Goal: Information Seeking & Learning: Find specific page/section

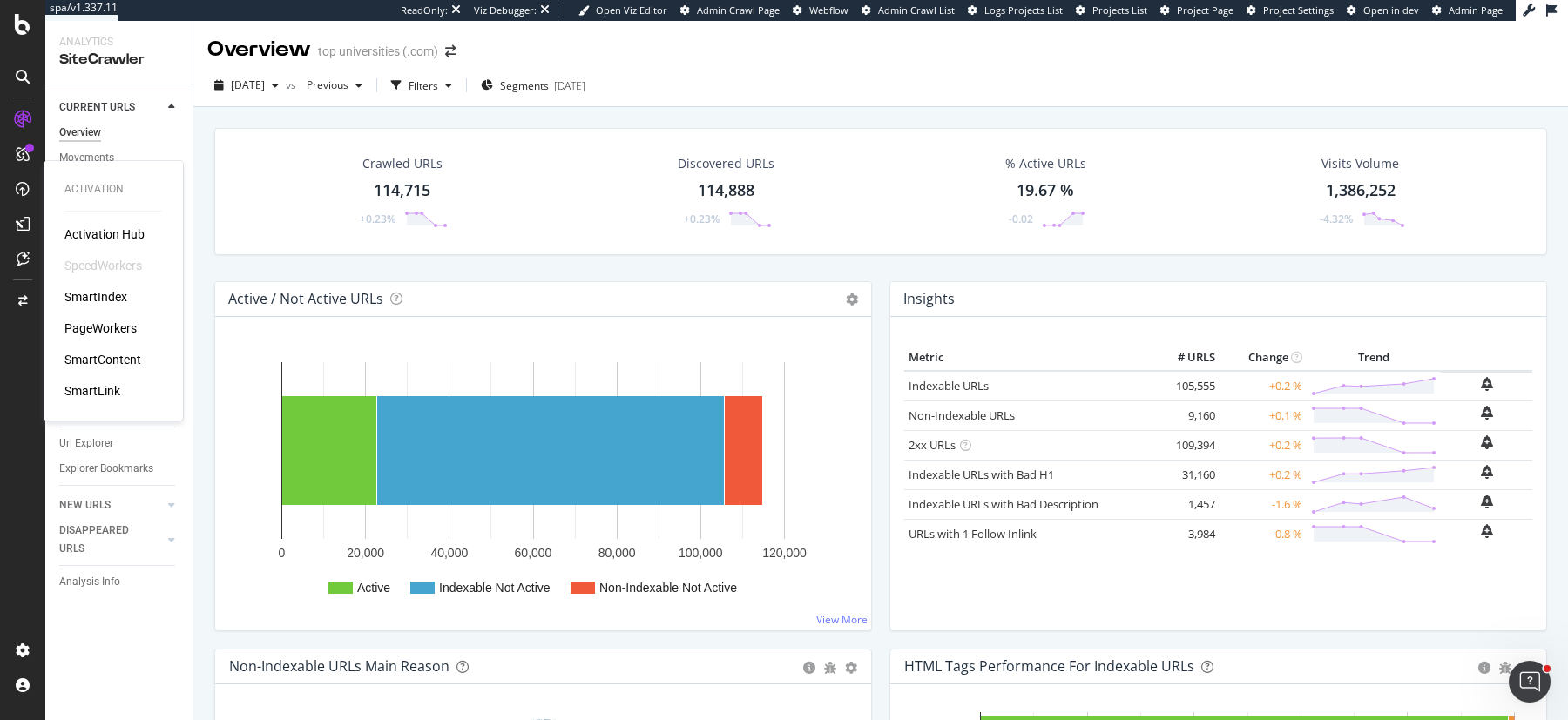
click at [115, 324] on div "PageWorkers" at bounding box center [100, 329] width 72 height 18
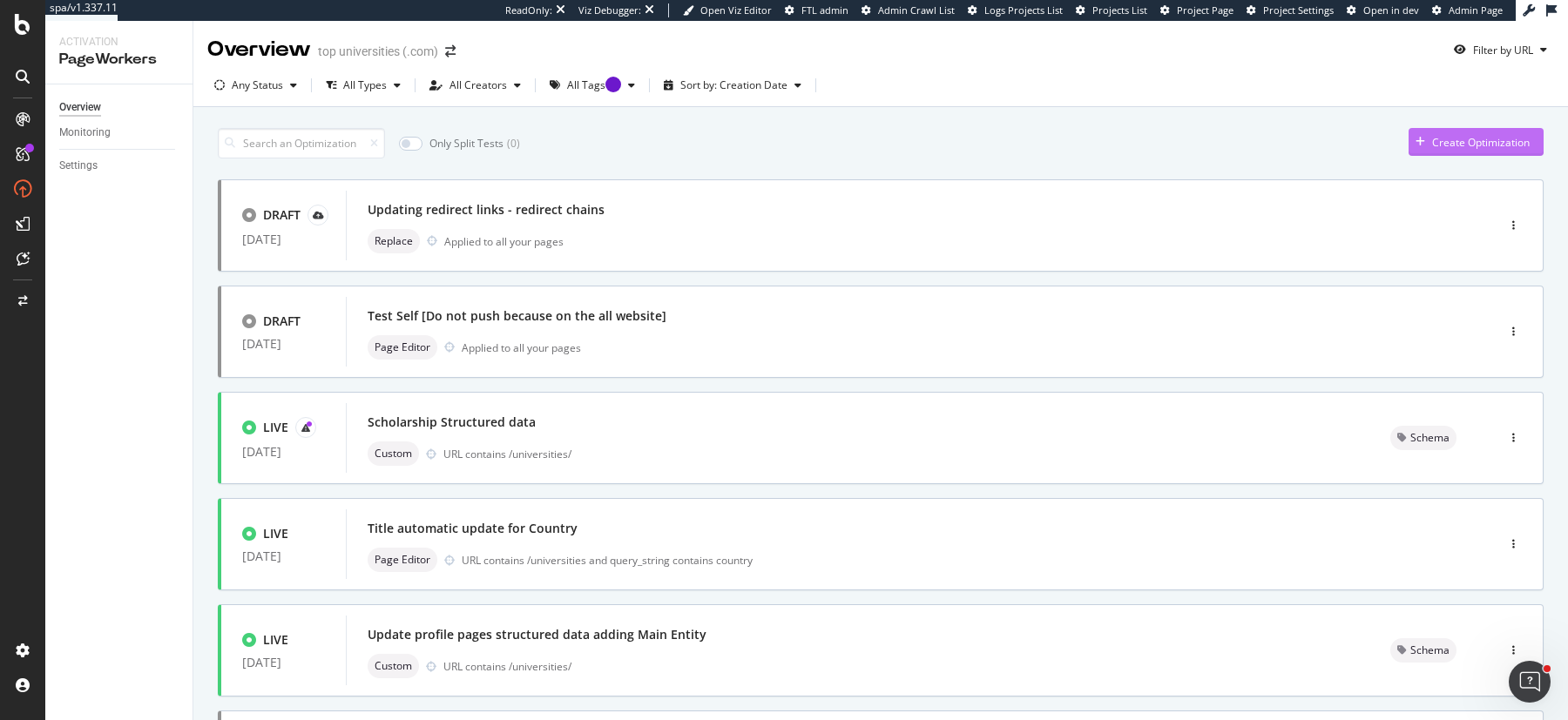
click at [1466, 149] on div "Create Optimization" at bounding box center [1480, 142] width 97 height 15
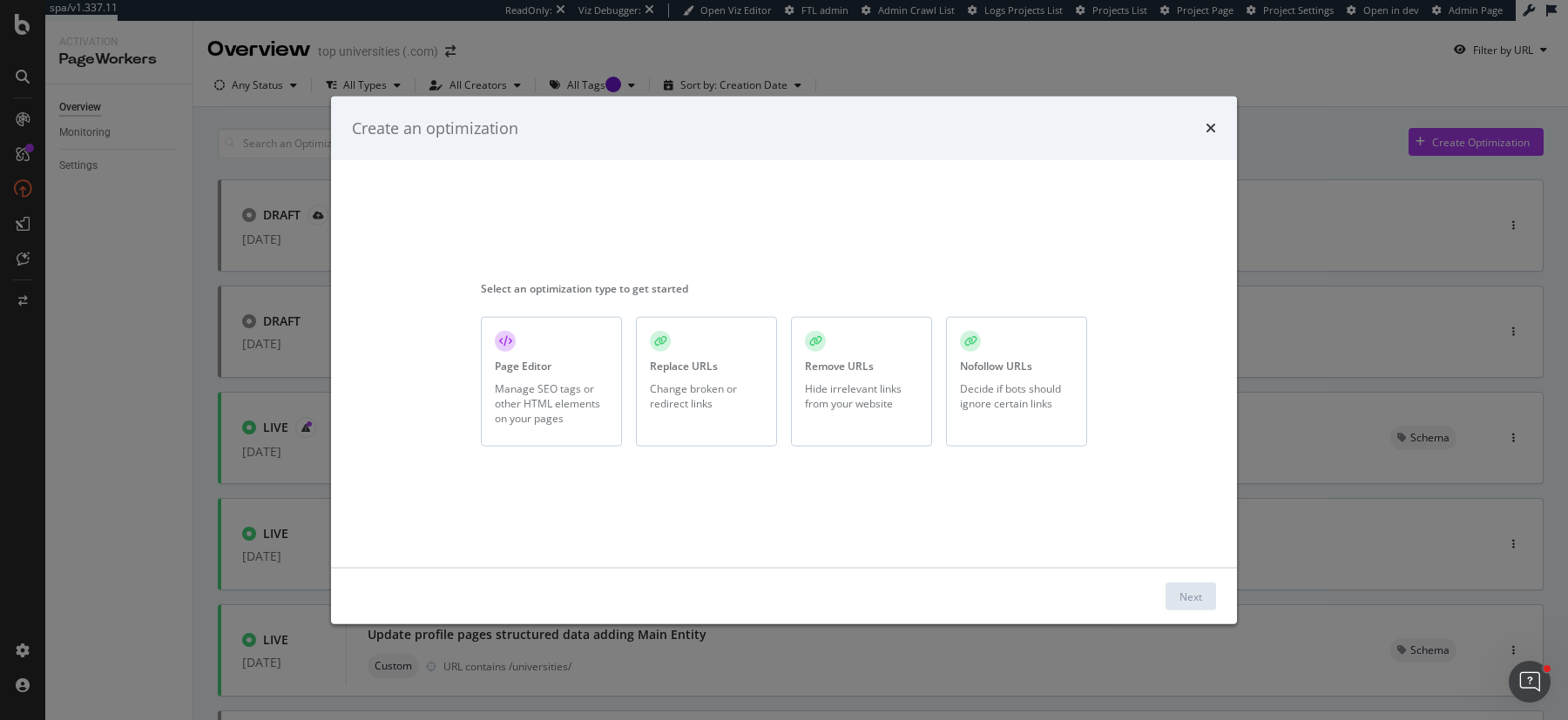
click at [703, 354] on div "Replace URLs Change broken or redirect links" at bounding box center [705, 382] width 141 height 130
click at [1197, 585] on div "Next" at bounding box center [1190, 596] width 23 height 27
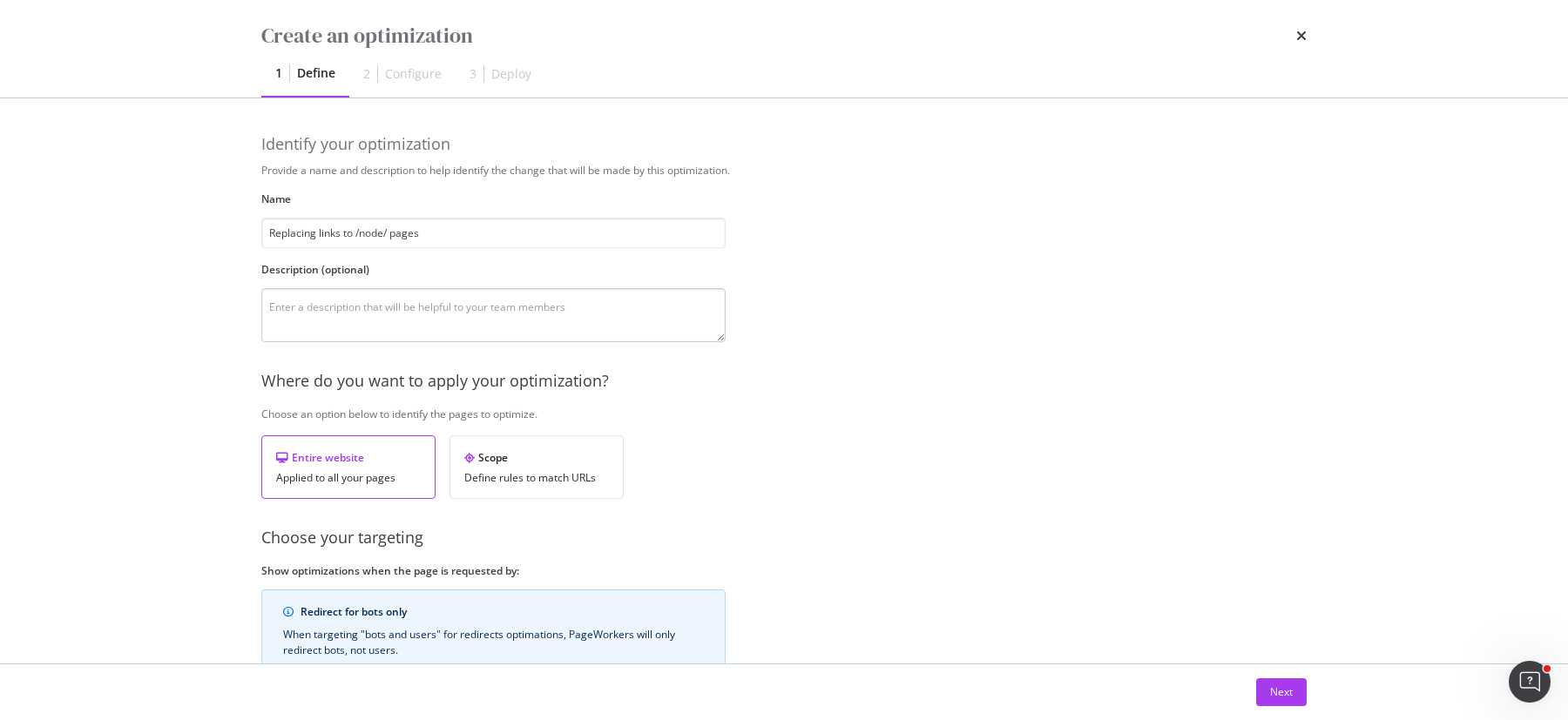
type input "Replacing links to /node/ pages"
click at [457, 304] on textarea "modal" at bounding box center [494, 315] width 464 height 54
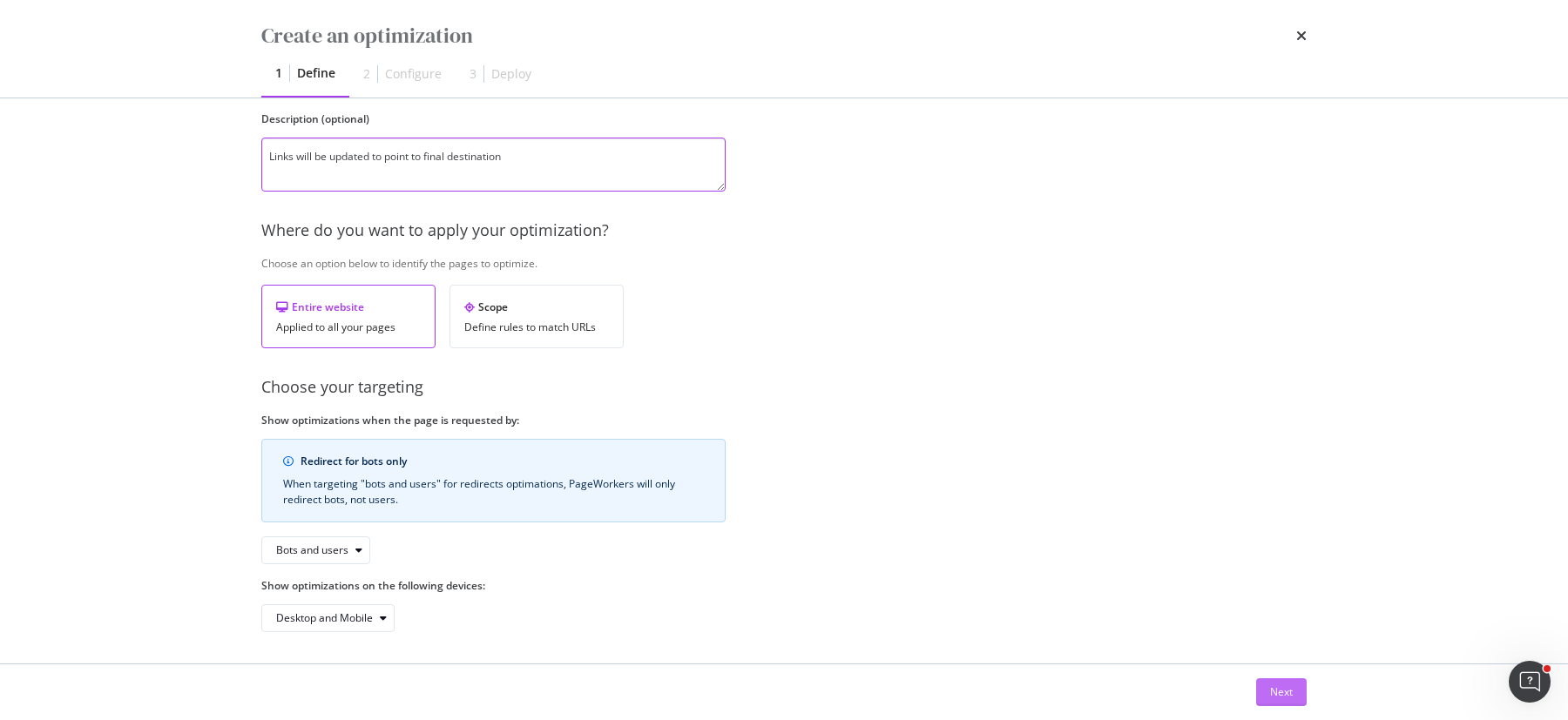
type textarea "Links will be updated to point to final destination"
click at [1281, 686] on div "Next" at bounding box center [1281, 691] width 23 height 15
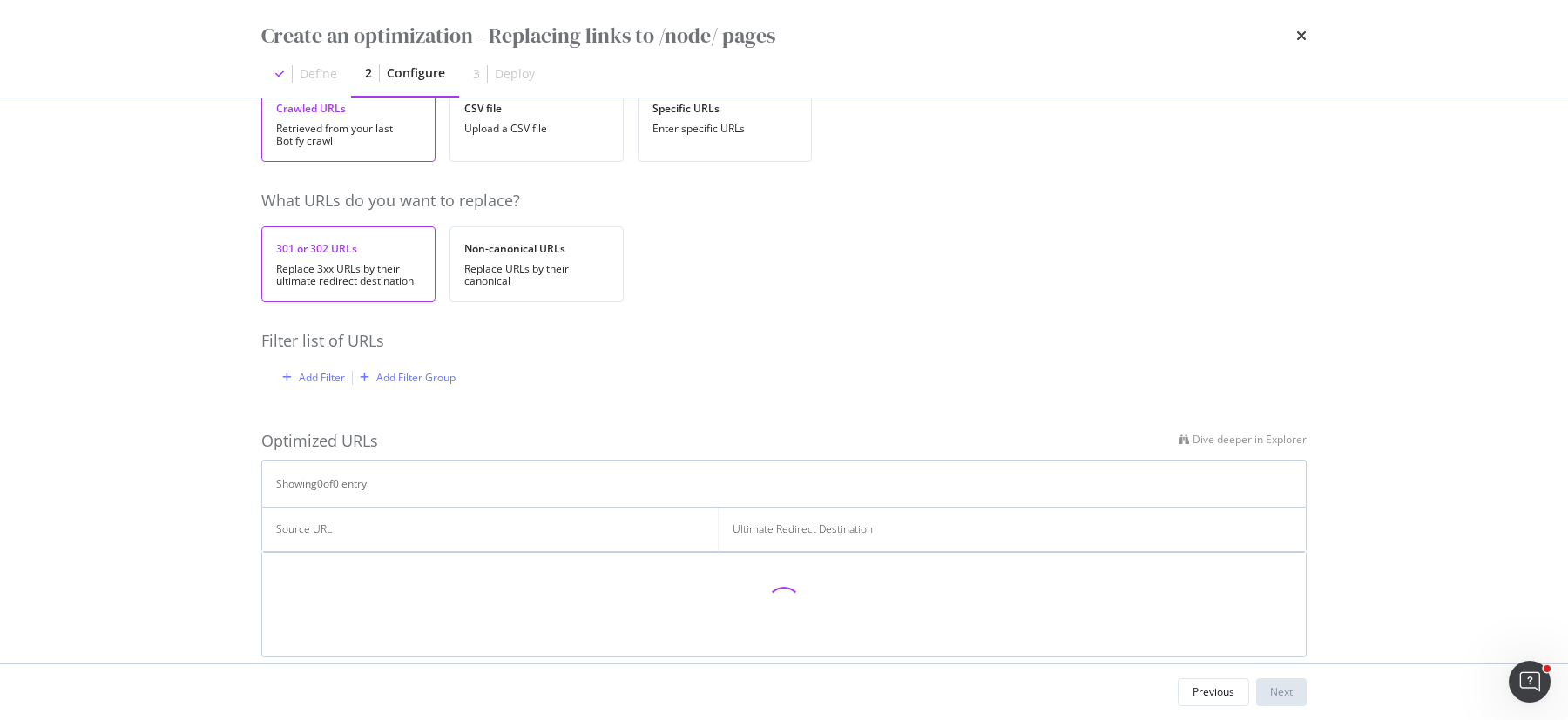
scroll to position [157, 0]
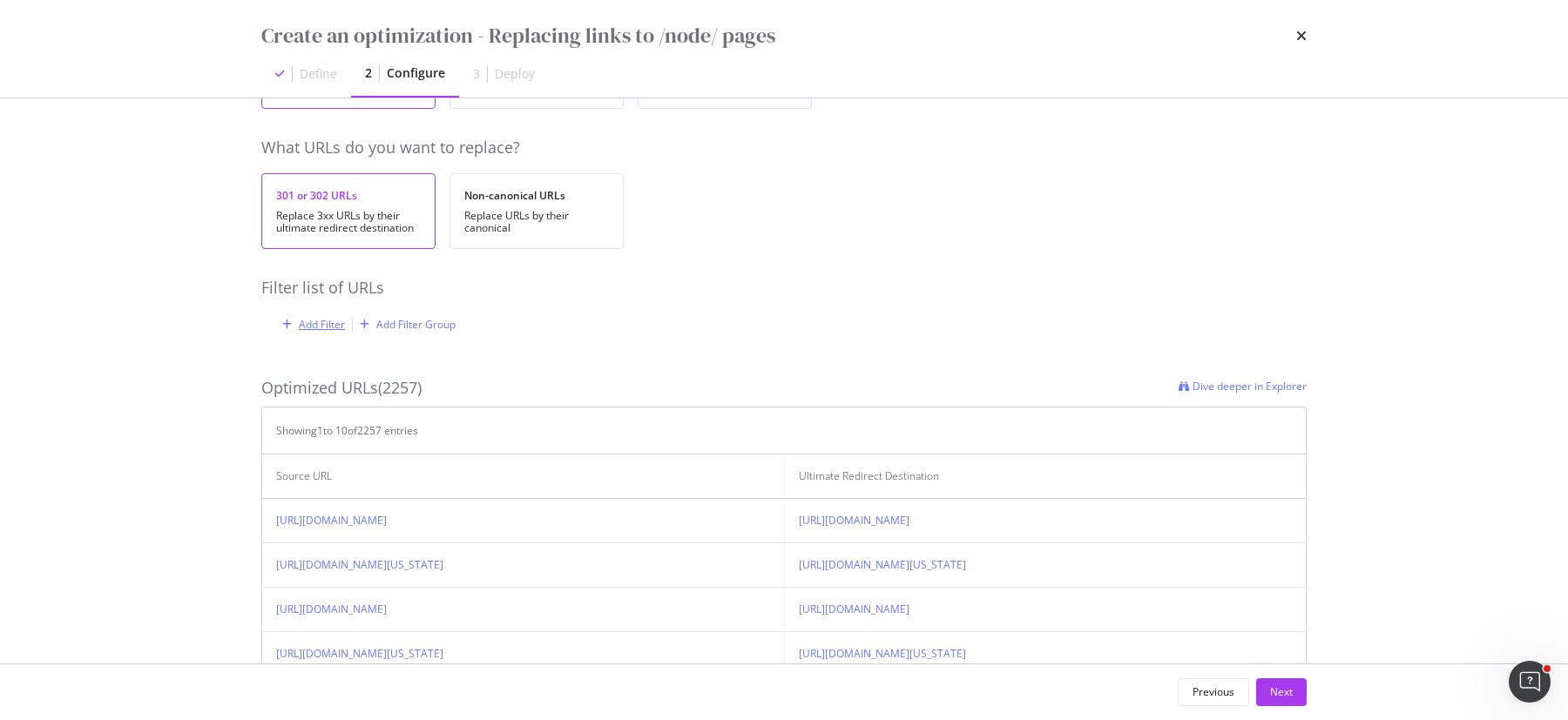
click at [324, 321] on div "Add Filter" at bounding box center [322, 324] width 46 height 15
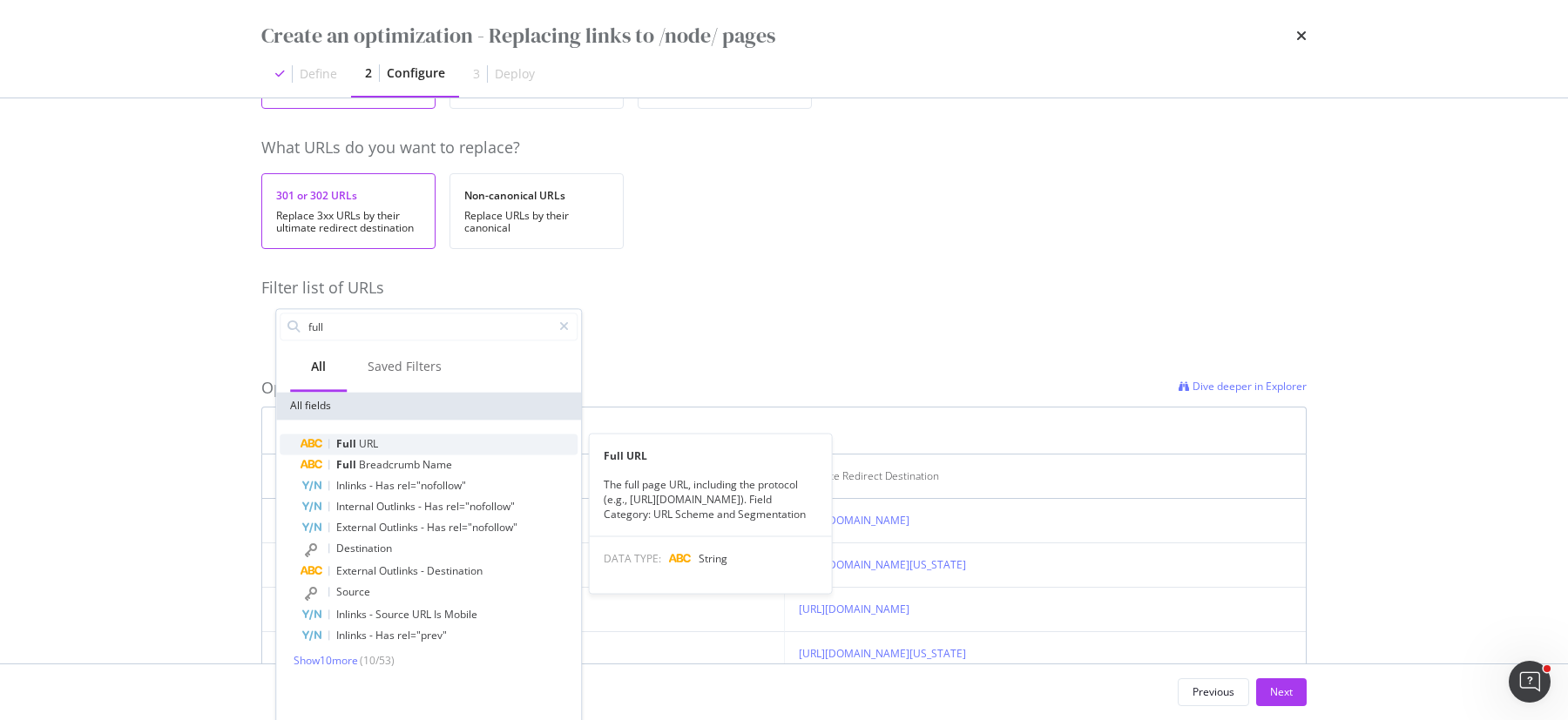
type input "full"
click at [403, 448] on div "Full URL" at bounding box center [439, 444] width 277 height 21
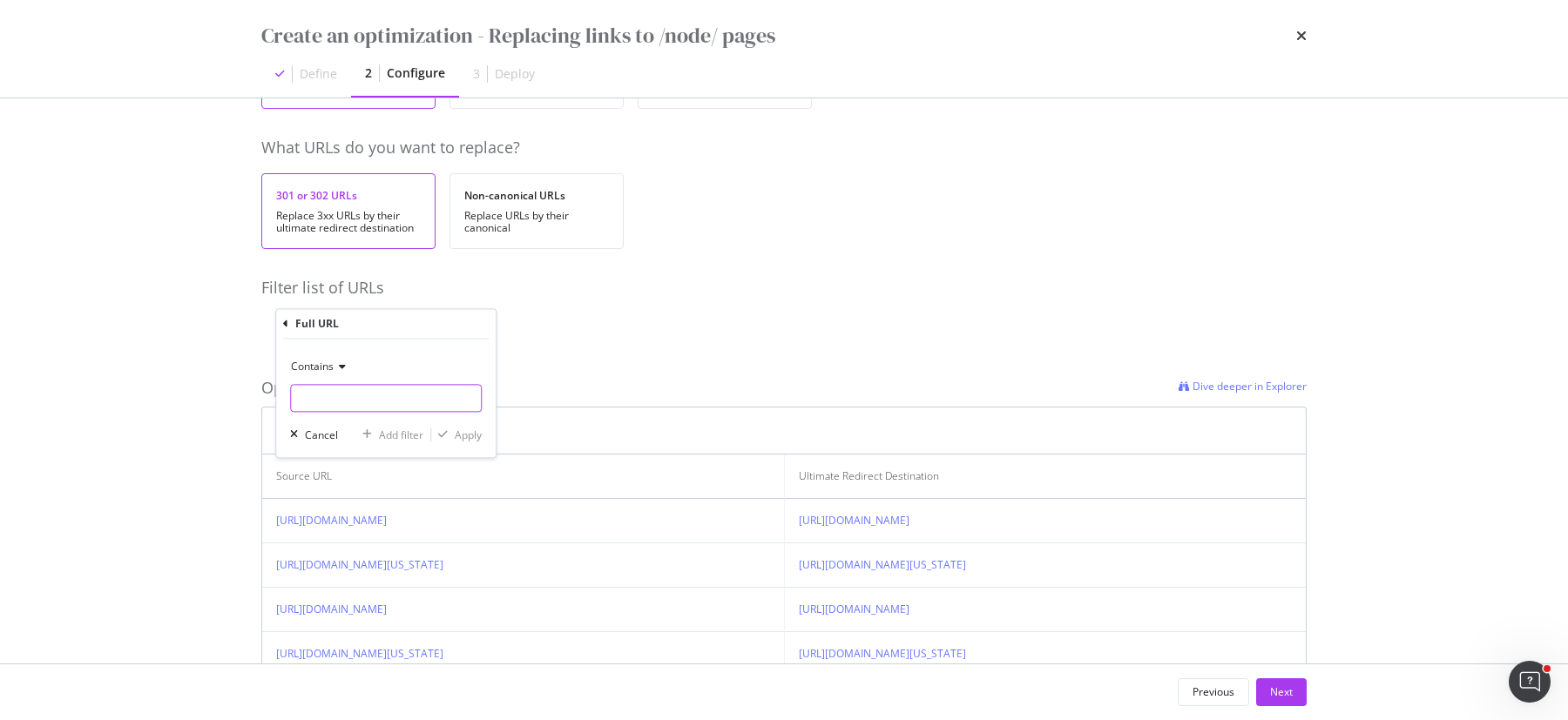
click at [367, 404] on input "modal" at bounding box center [386, 398] width 190 height 28
type input "/node"
click at [445, 430] on icon "modal" at bounding box center [443, 435] width 10 height 11
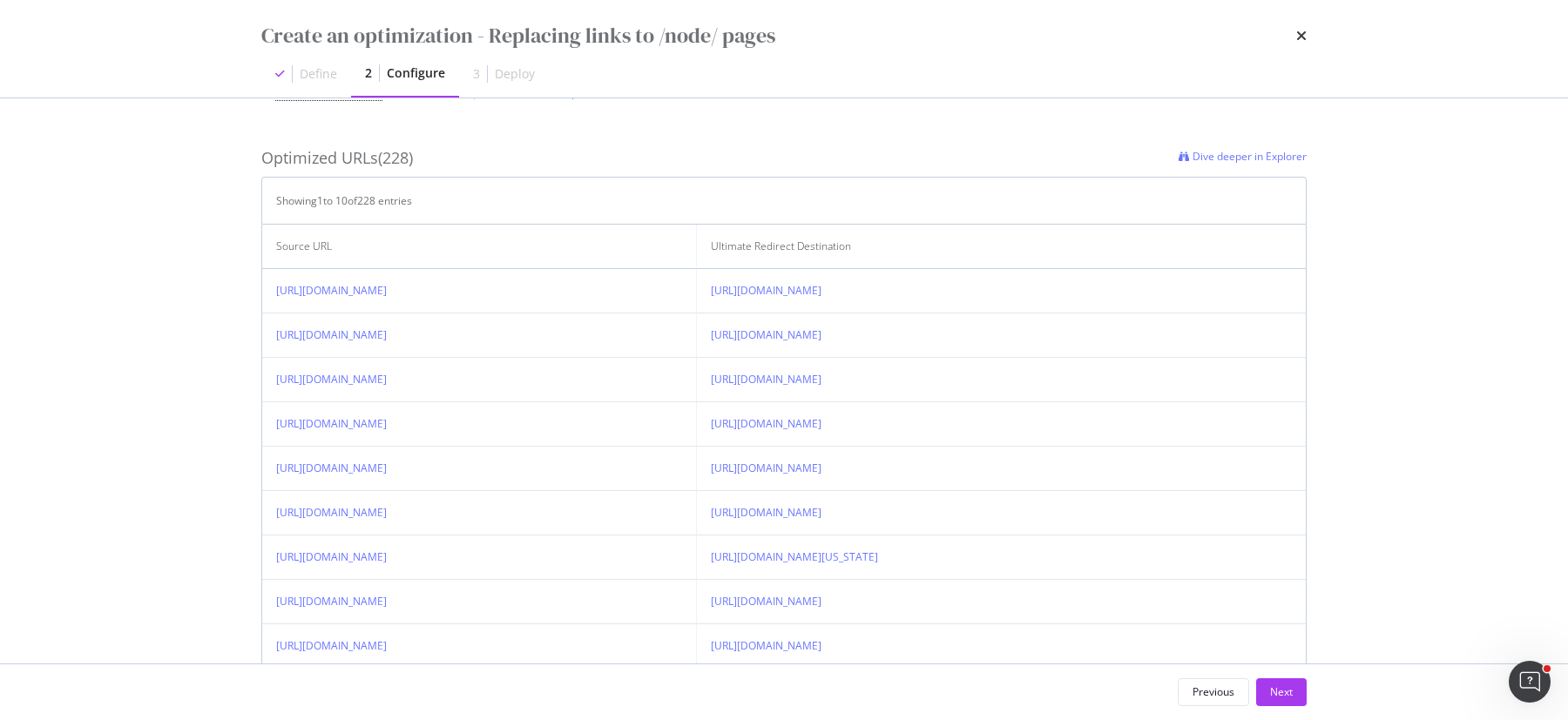
scroll to position [497, 0]
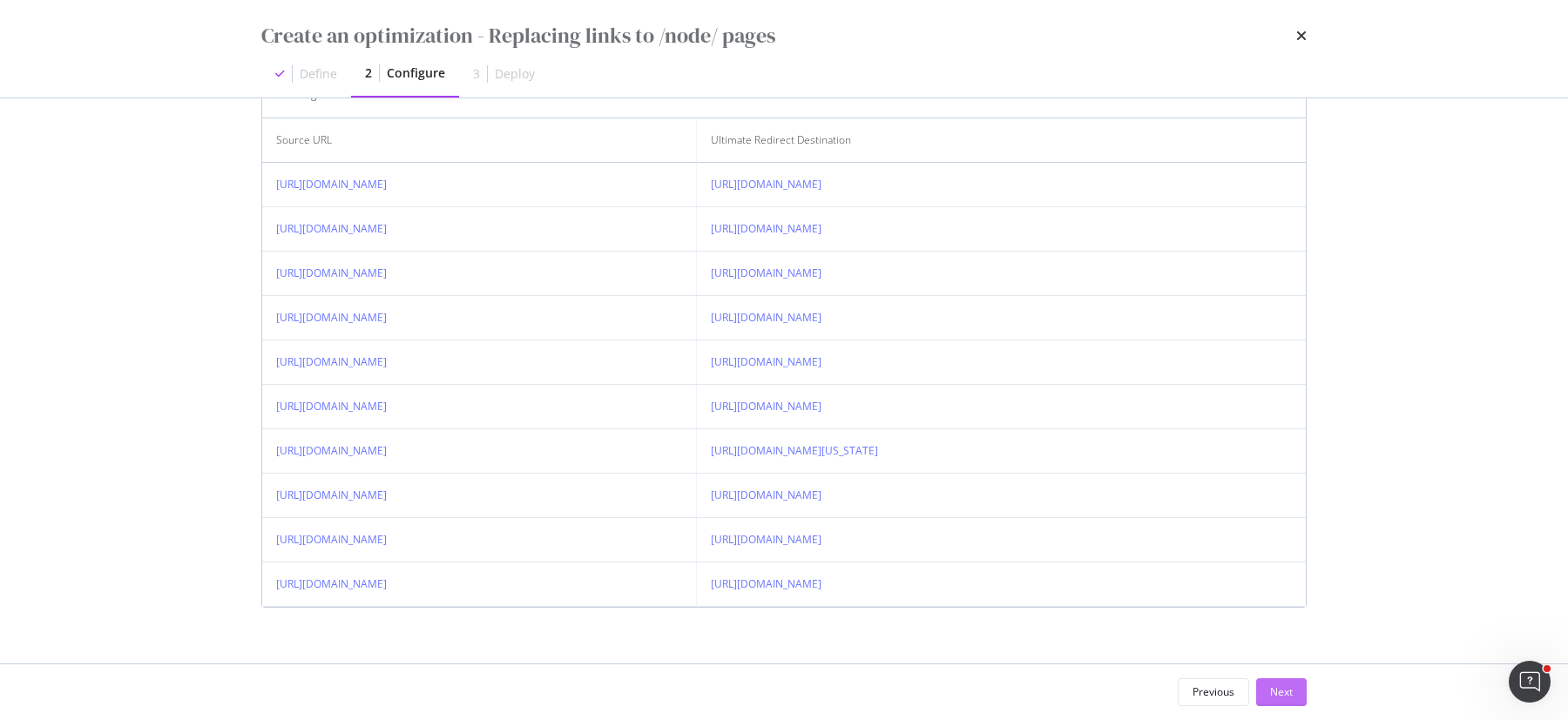
click at [1292, 696] on div "Next" at bounding box center [1281, 691] width 23 height 15
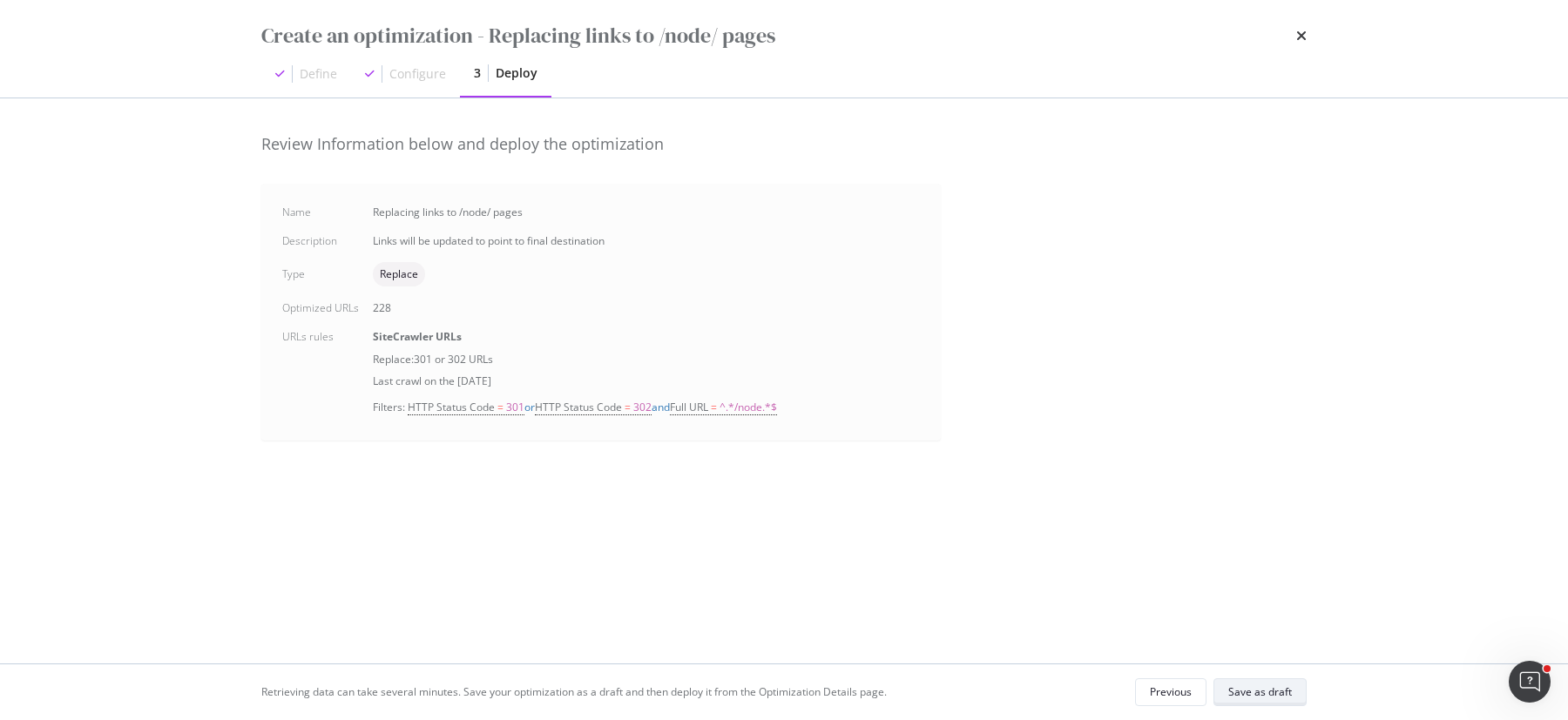
click at [1295, 689] on button "Save as draft" at bounding box center [1259, 692] width 93 height 28
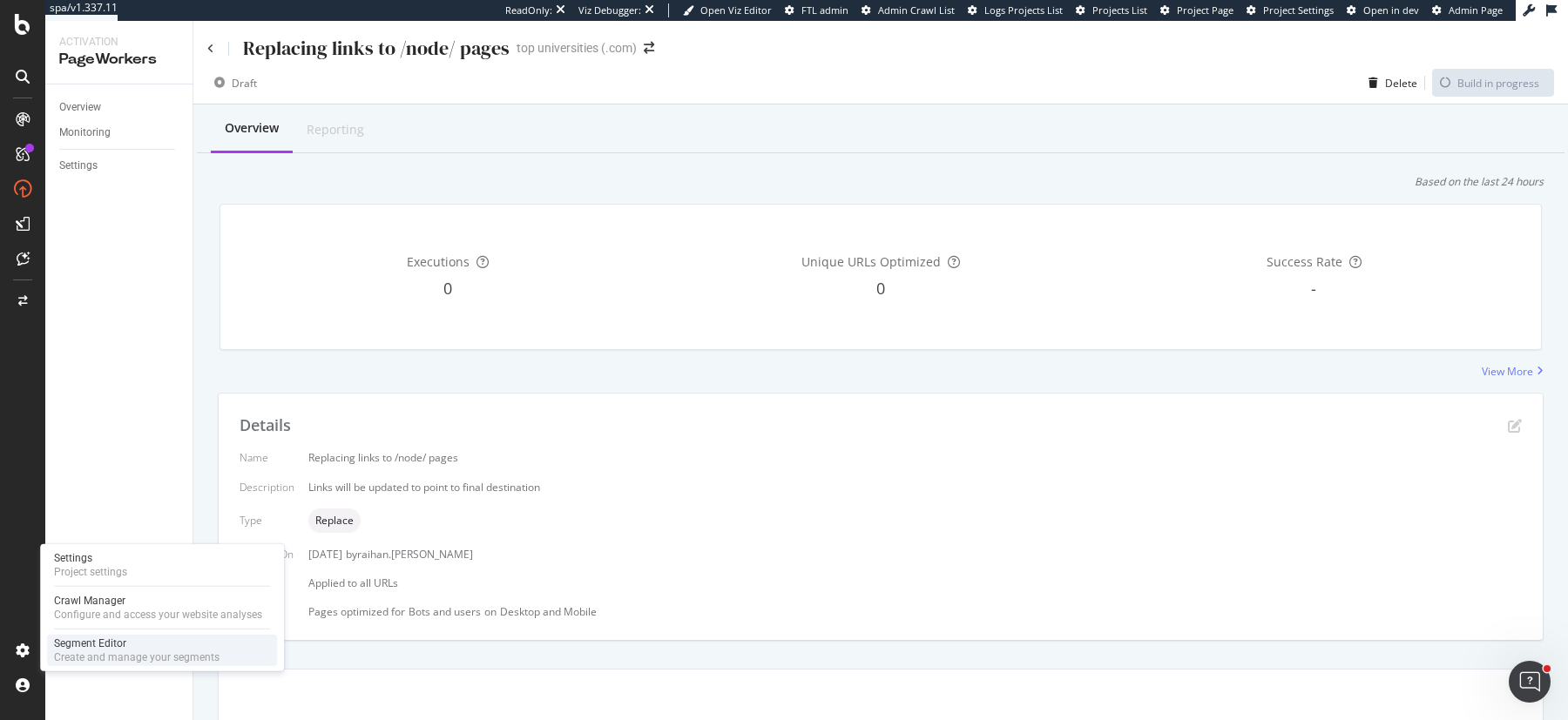
click at [72, 645] on div "Segment Editor" at bounding box center [137, 643] width 165 height 14
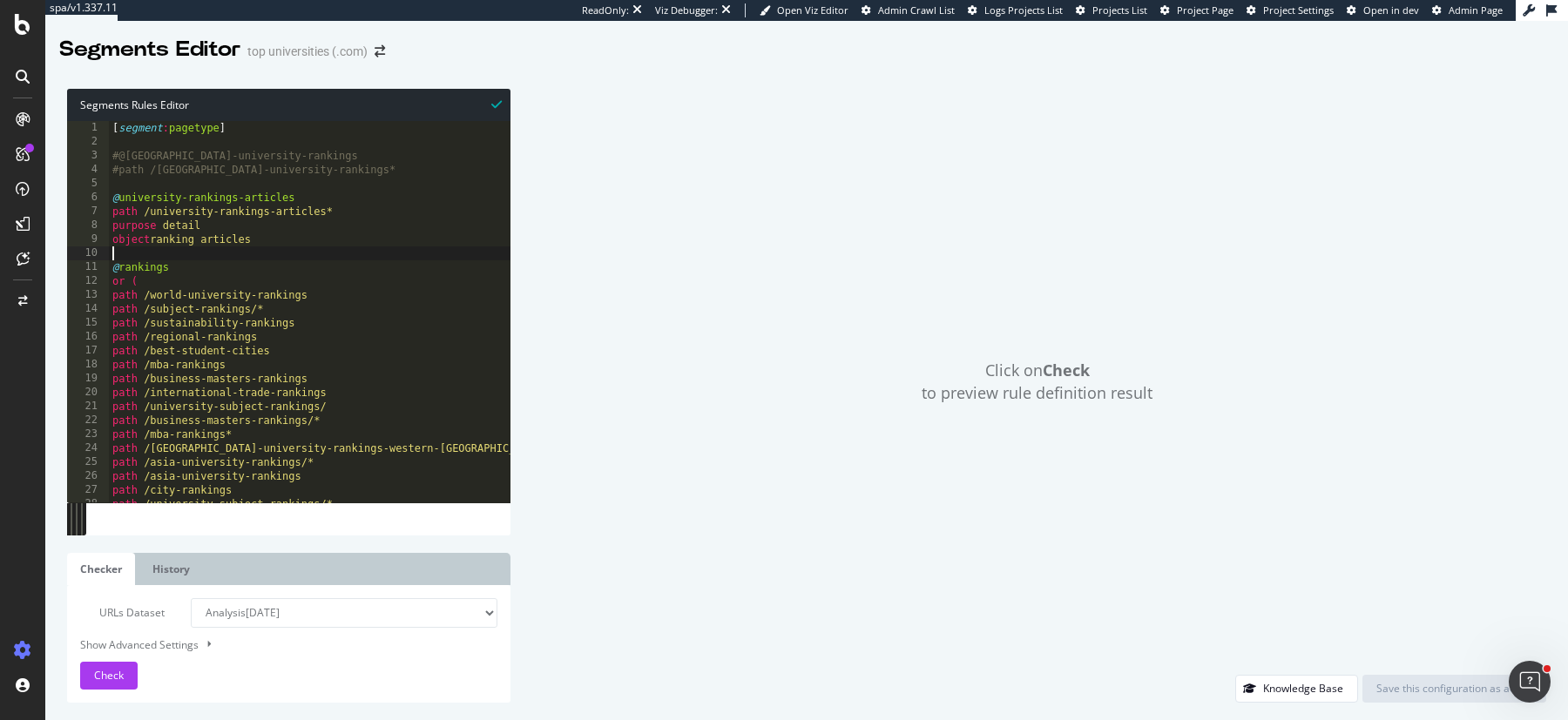
click at [411, 261] on div "[ segment : pagetype ] #@europe-university-rankings #path /europe-university-ra…" at bounding box center [310, 326] width 401 height 410
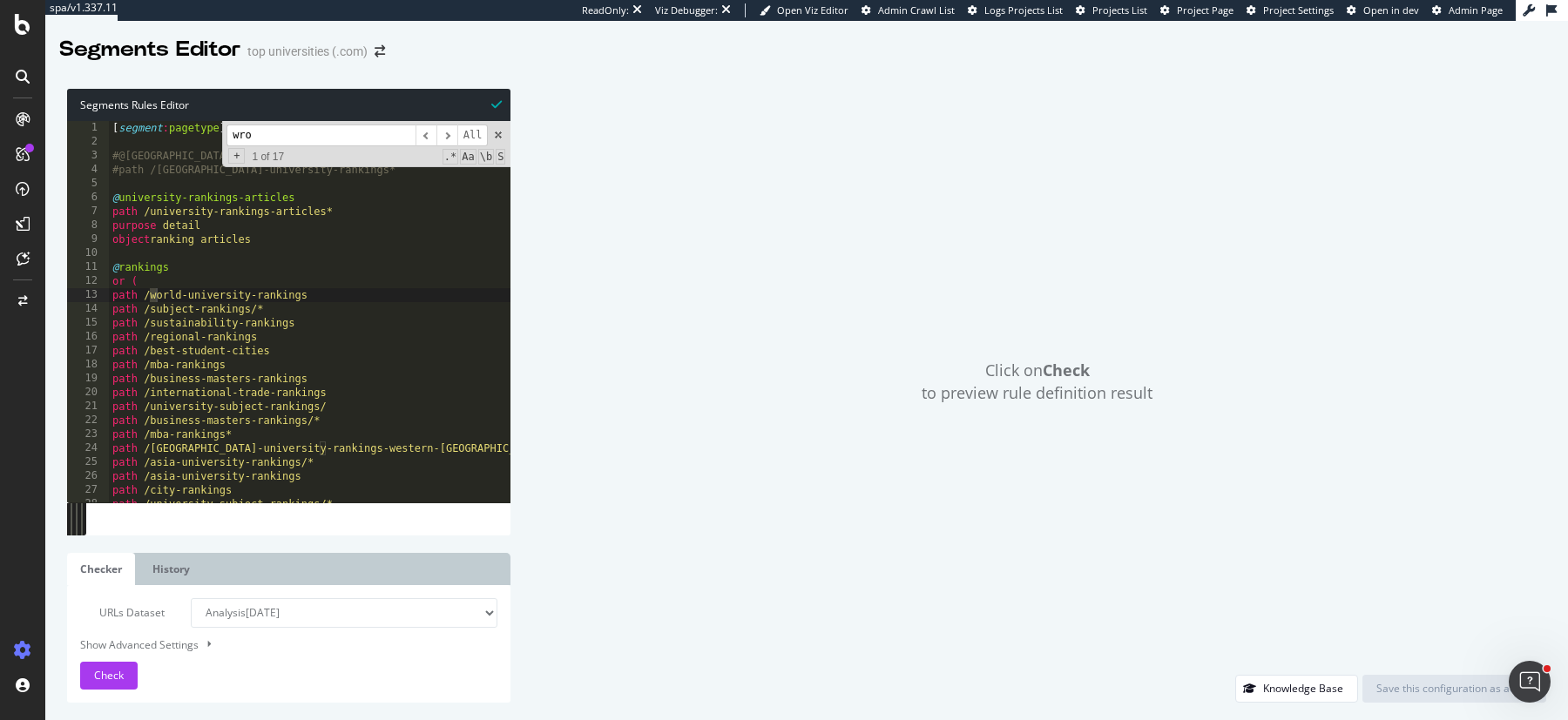
scroll to position [1035, 0]
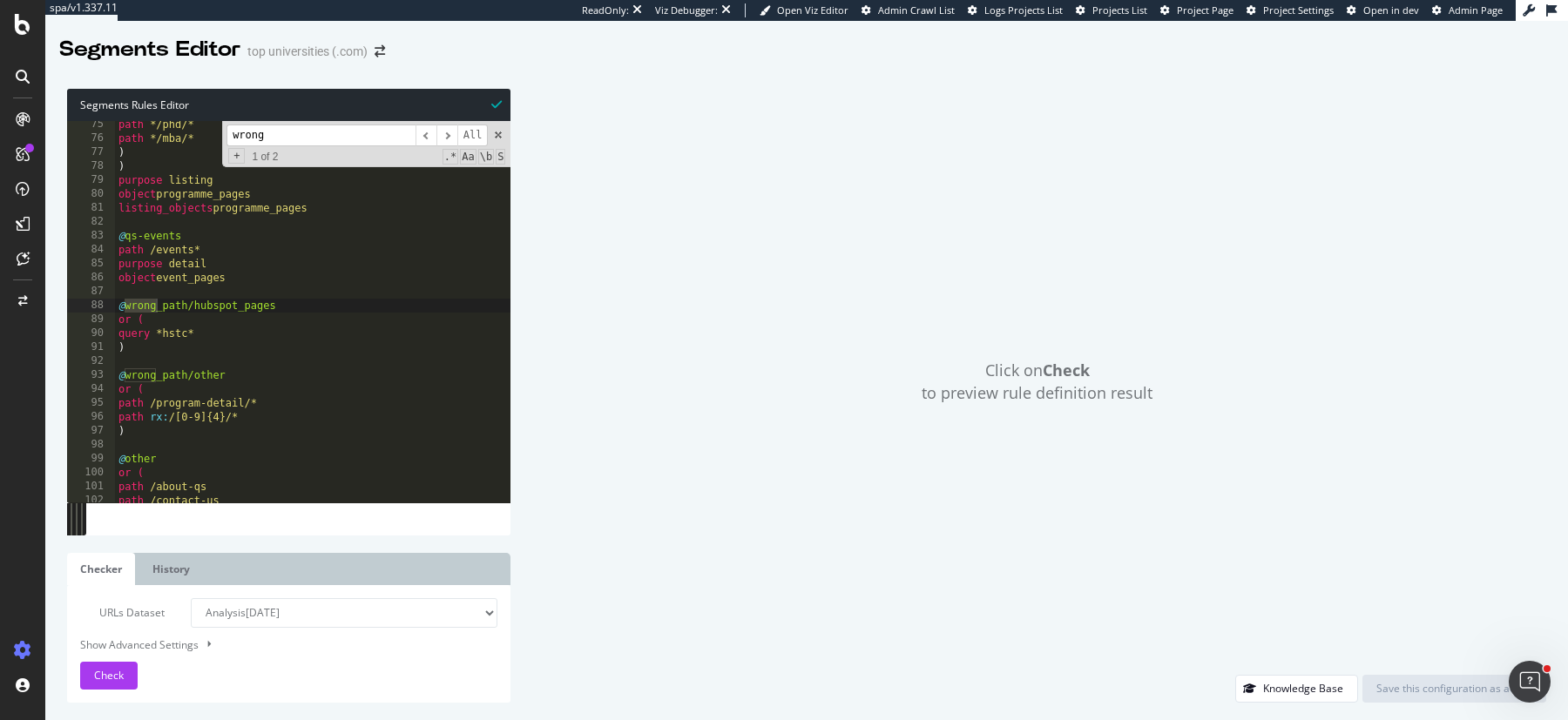
type input "wrong"
click at [155, 349] on div "path */phd/* path */mba/* ) ) purpose listing object programme_pages listing_ob…" at bounding box center [313, 323] width 396 height 410
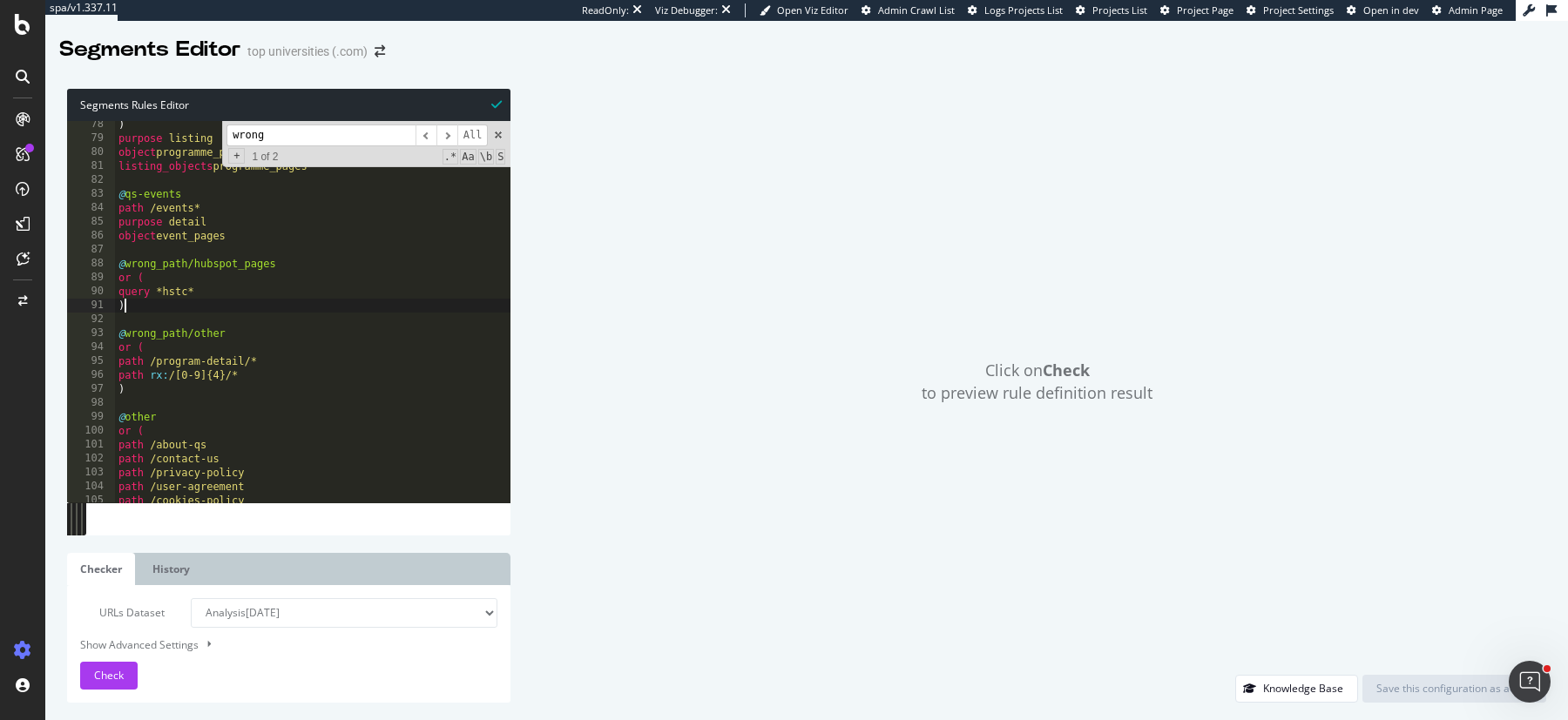
scroll to position [1078, 0]
drag, startPoint x: 241, startPoint y: 373, endPoint x: 64, endPoint y: 373, distance: 177.0
click at [64, 373] on div "Segments Rules Editor ) 78 79 80 81 82 83 84 85 86 87 88 89 90 91 92 93 94 95 9…" at bounding box center [807, 396] width 1523 height 649
type textarea "path rx:/[0-9]{4}/*"
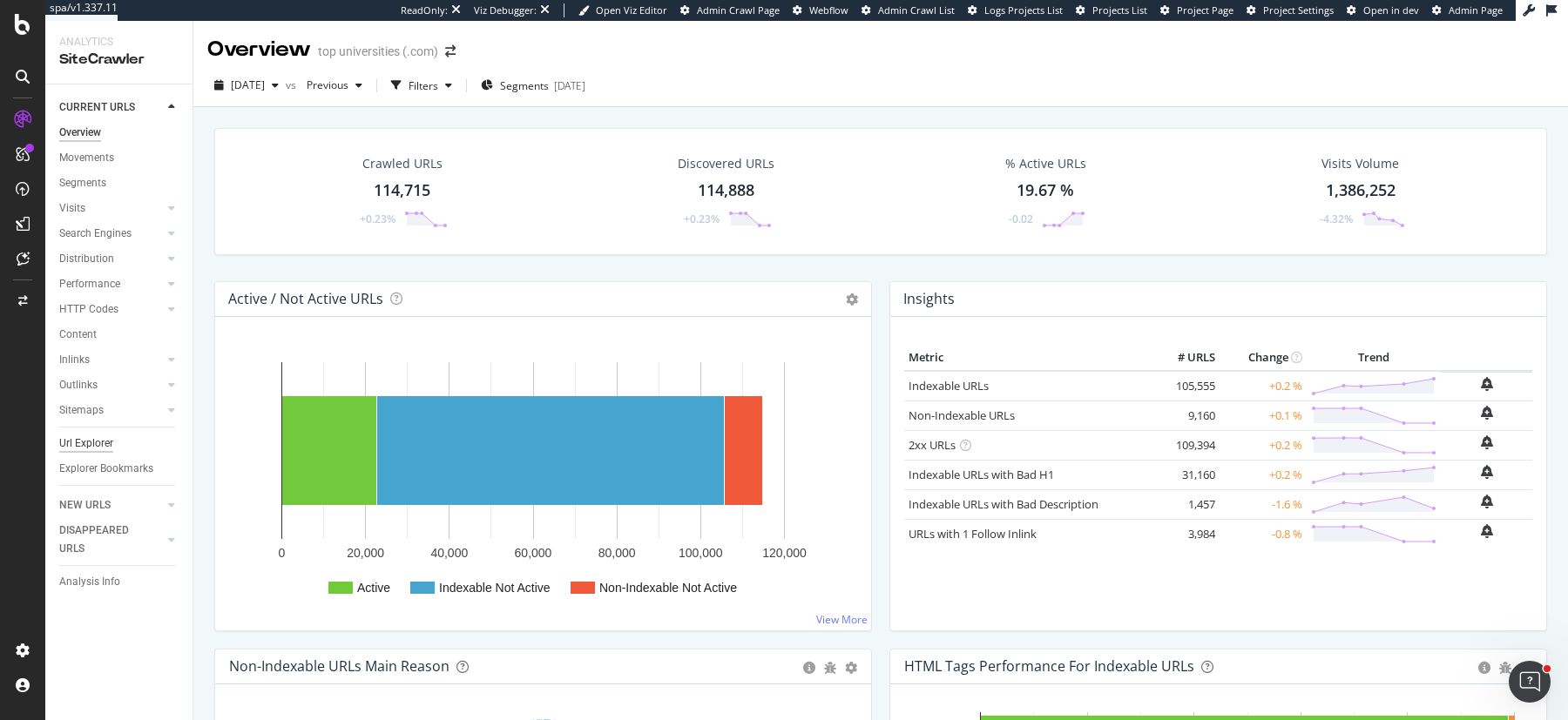
click at [97, 452] on div "Url Explorer" at bounding box center [86, 444] width 54 height 19
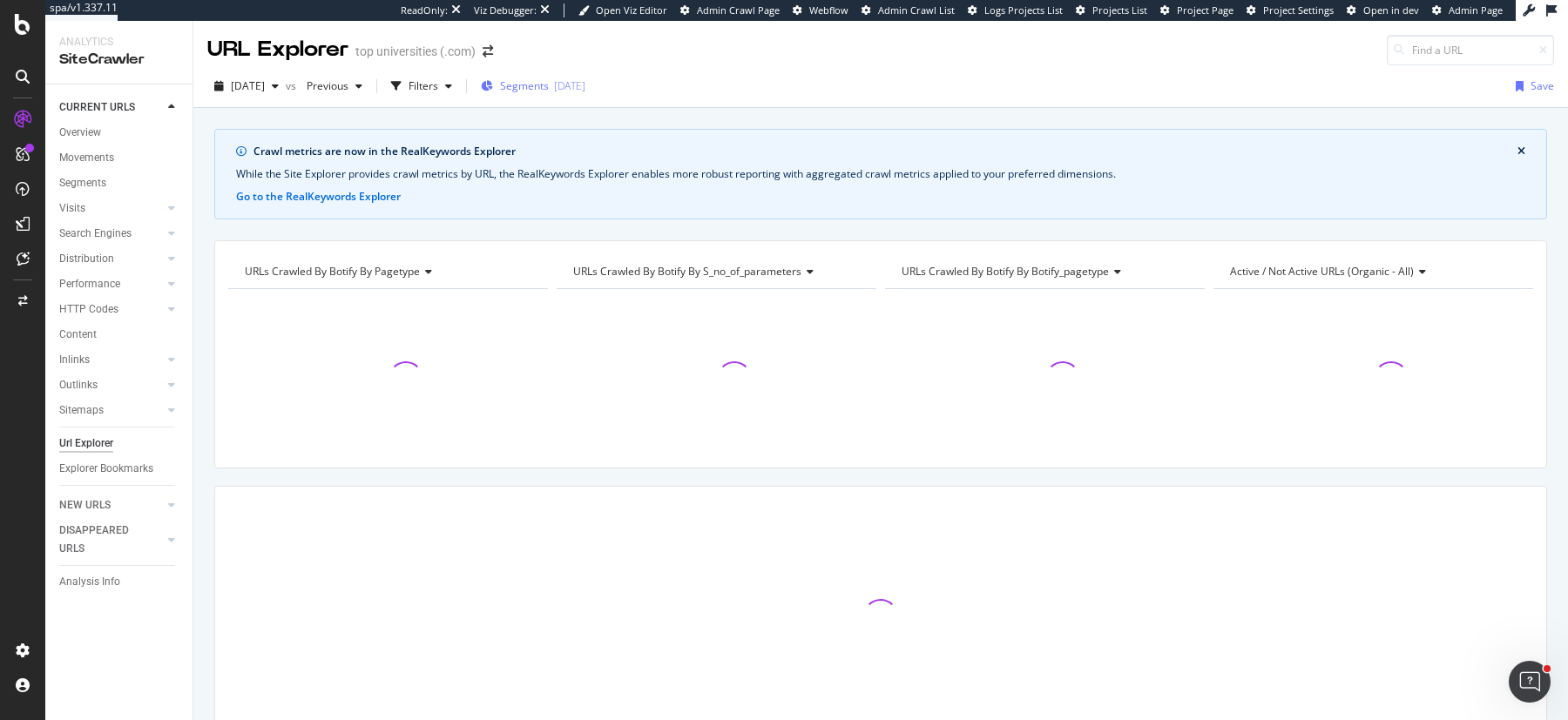
click at [562, 96] on div "Segments 2025-07-10" at bounding box center [533, 86] width 104 height 27
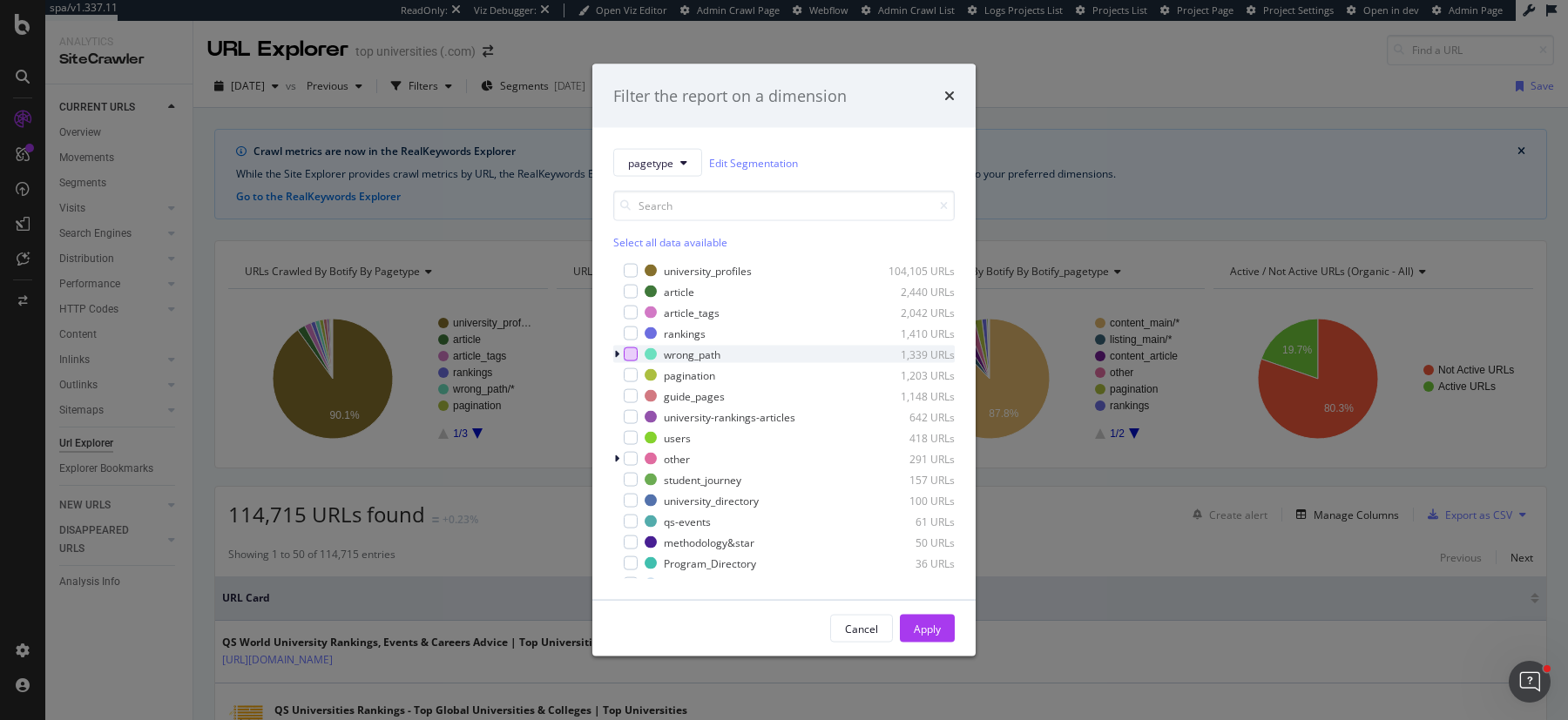
click at [634, 355] on div "modal" at bounding box center [631, 354] width 14 height 14
click at [944, 626] on button "Apply" at bounding box center [928, 629] width 55 height 28
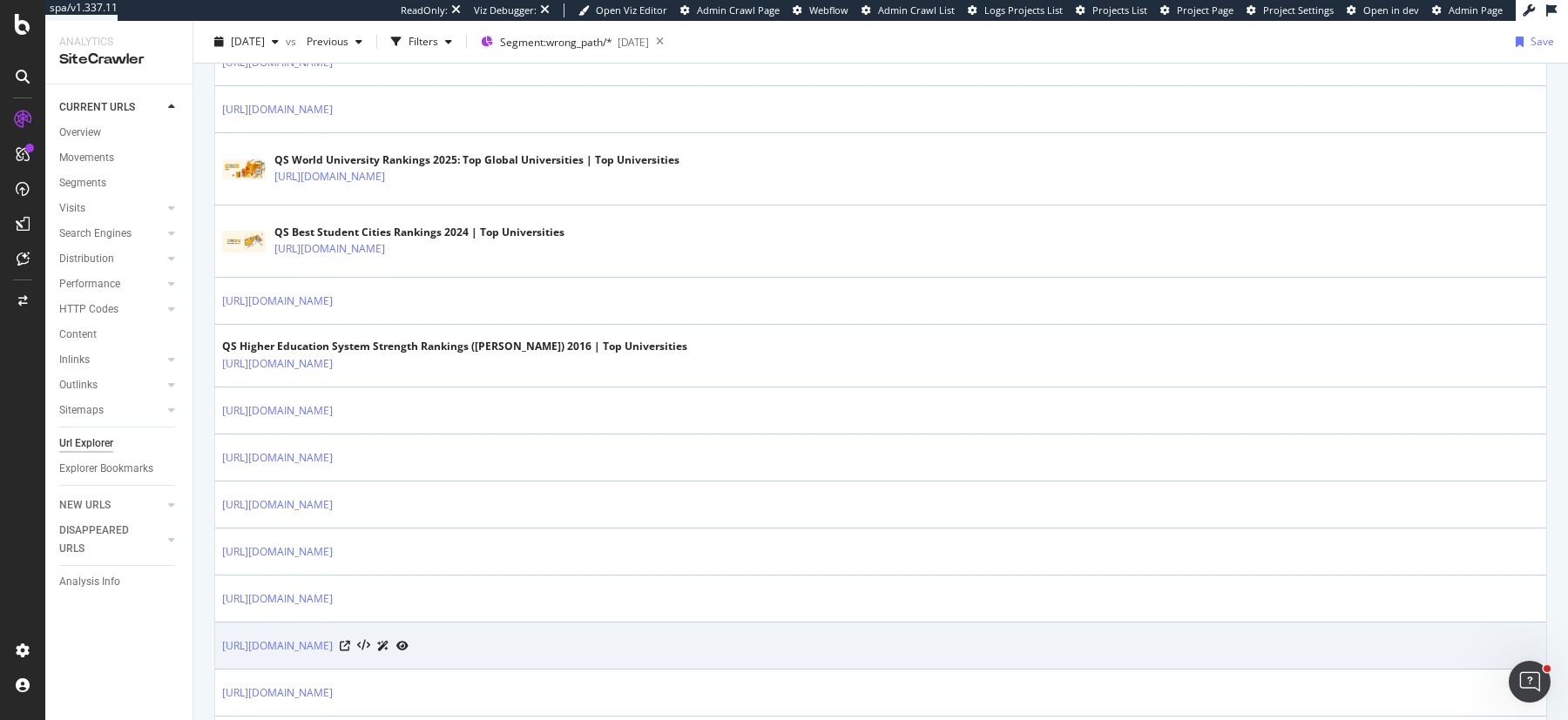
scroll to position [1020, 0]
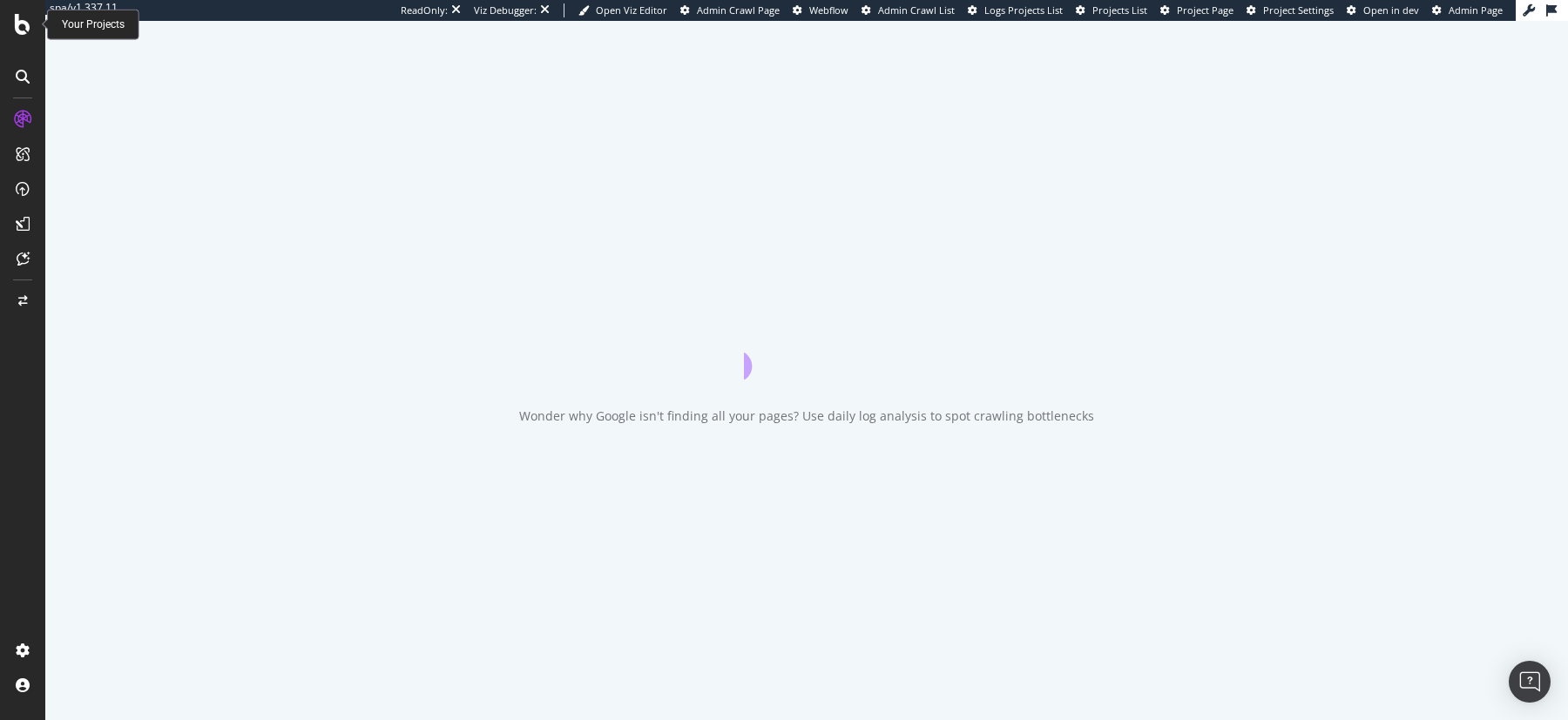
click at [25, 28] on icon at bounding box center [23, 24] width 16 height 21
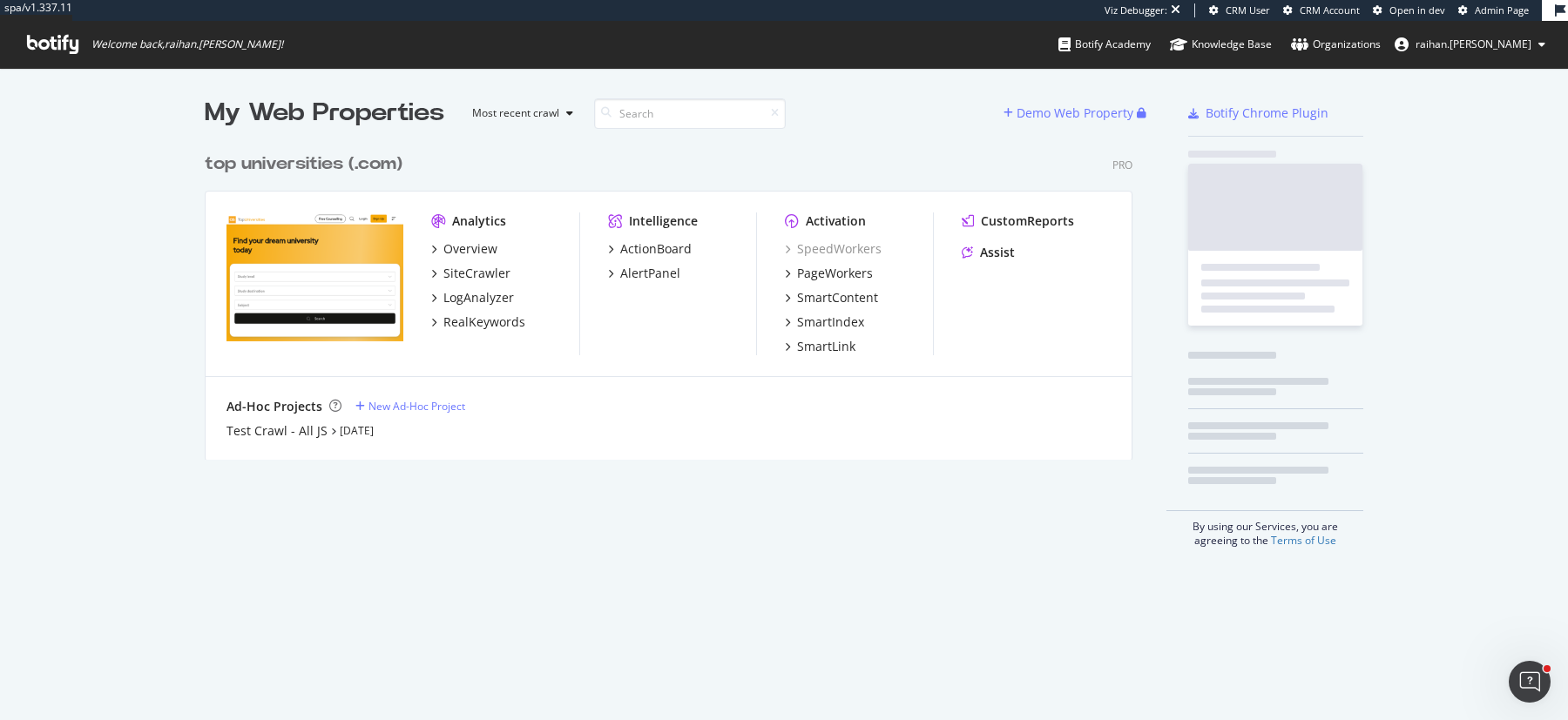
scroll to position [330, 940]
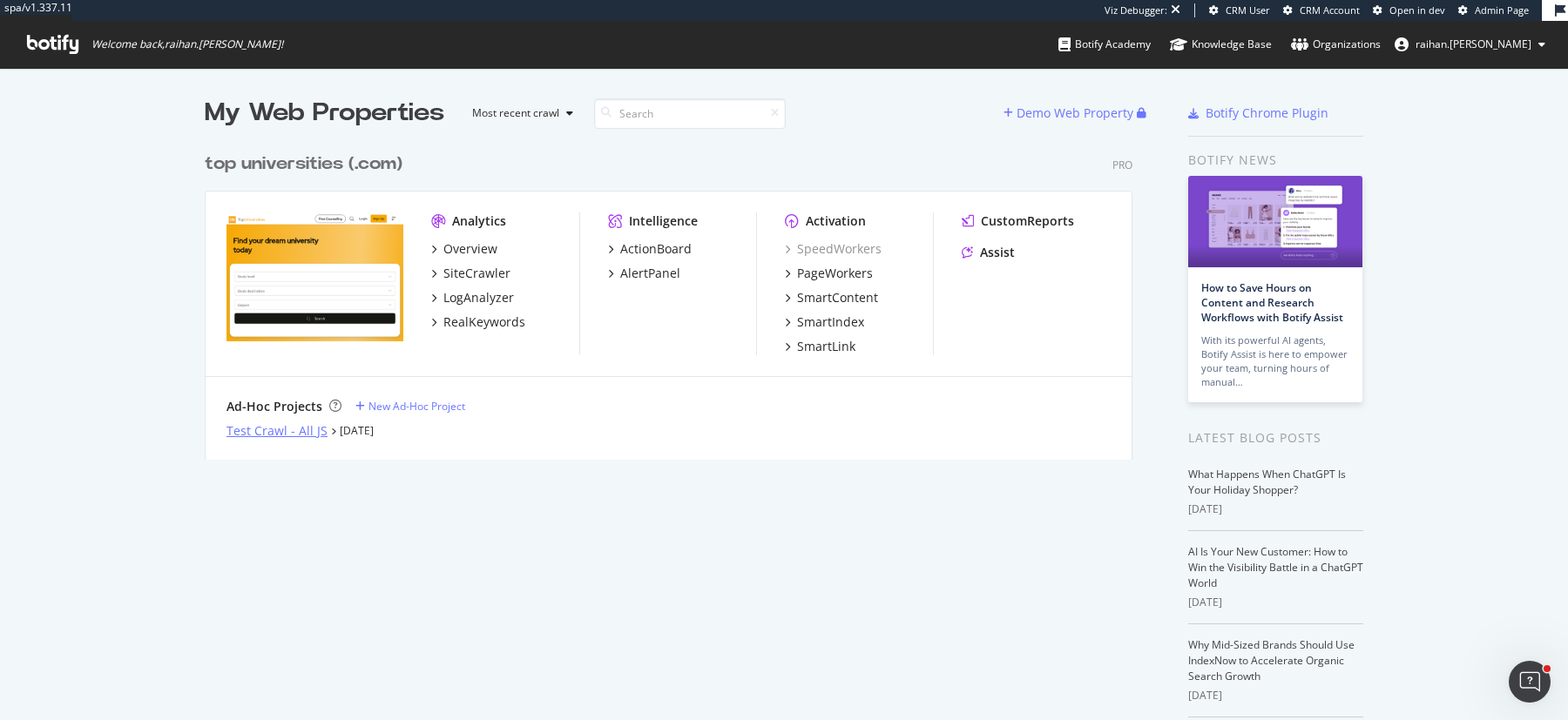
click at [290, 428] on div "Test Crawl - All JS" at bounding box center [276, 431] width 101 height 18
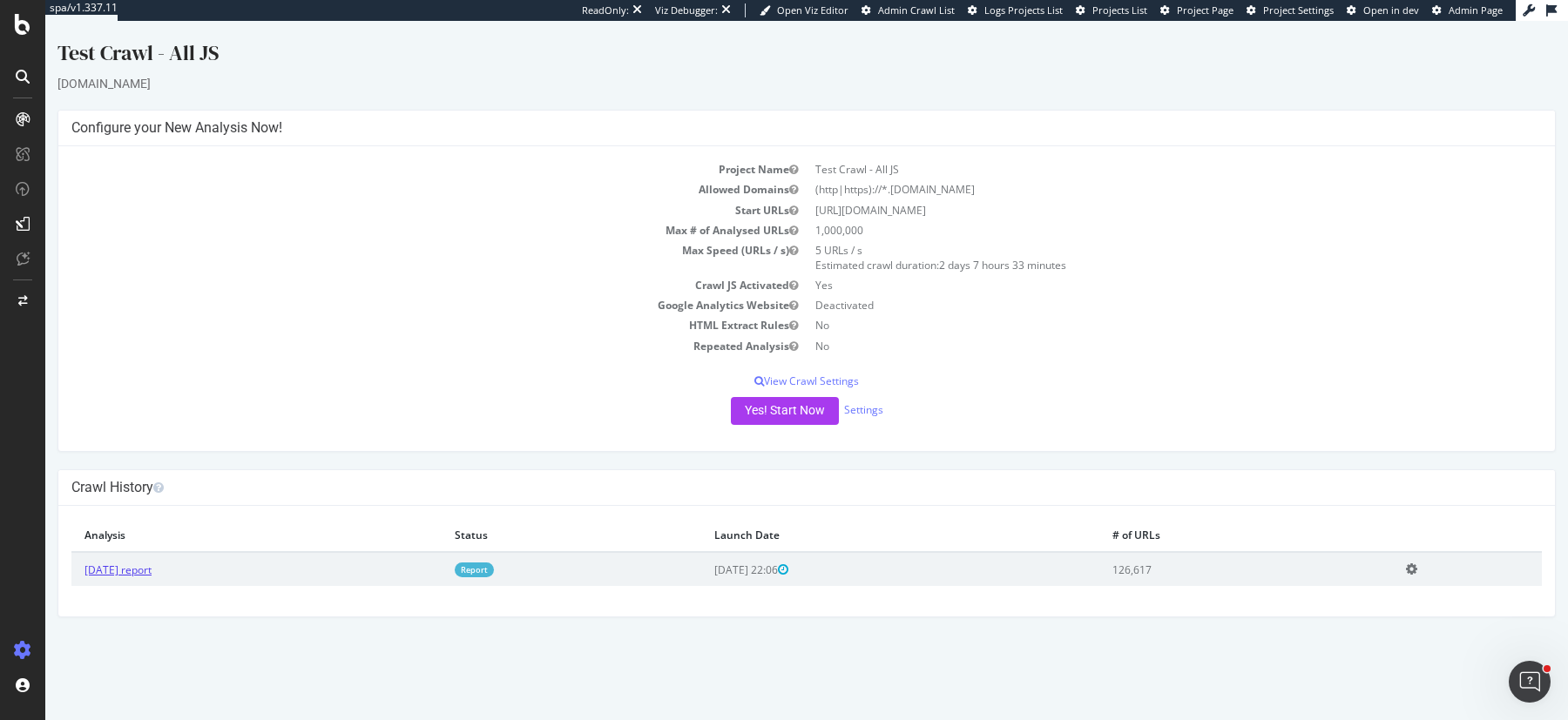
click at [148, 566] on link "[DATE] report" at bounding box center [118, 570] width 67 height 15
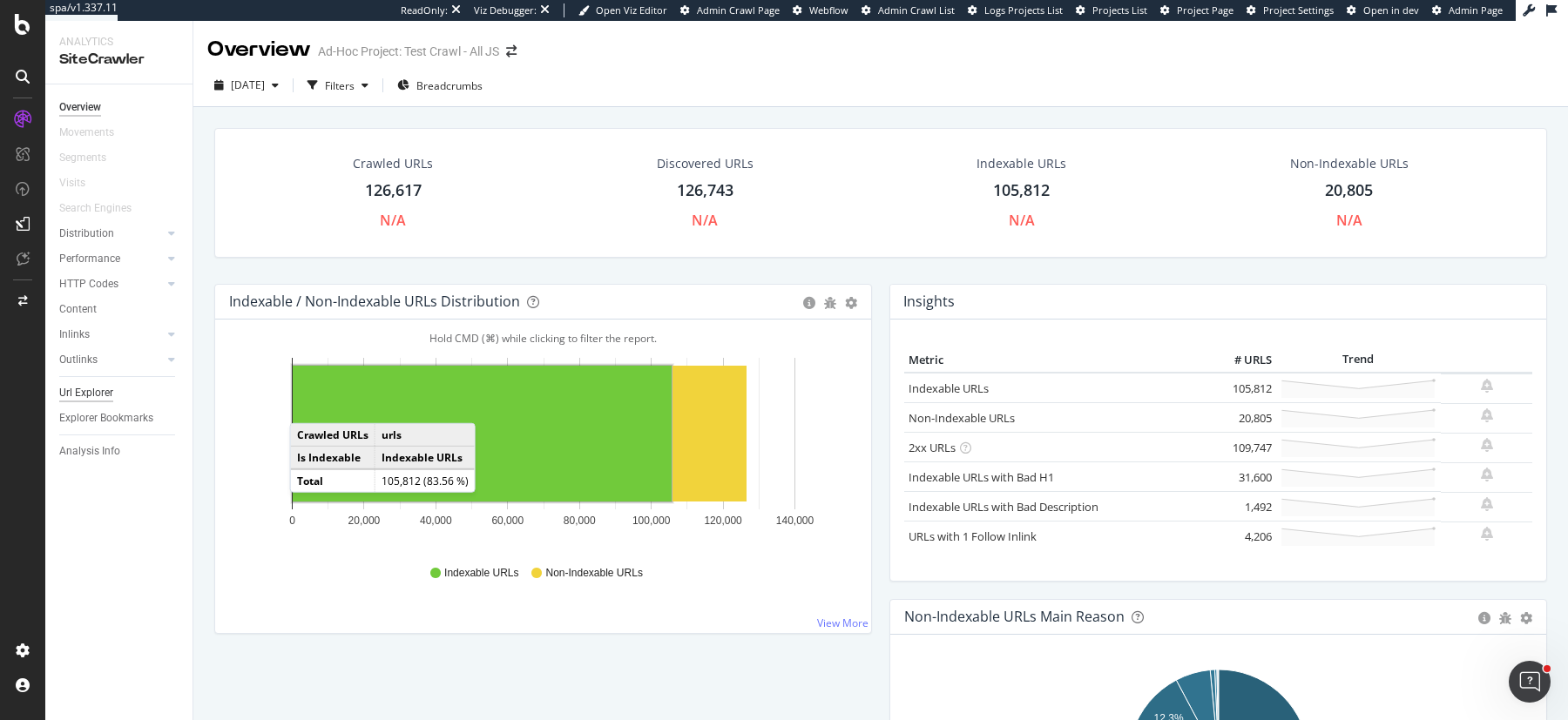
click at [74, 398] on div "Url Explorer" at bounding box center [86, 392] width 54 height 19
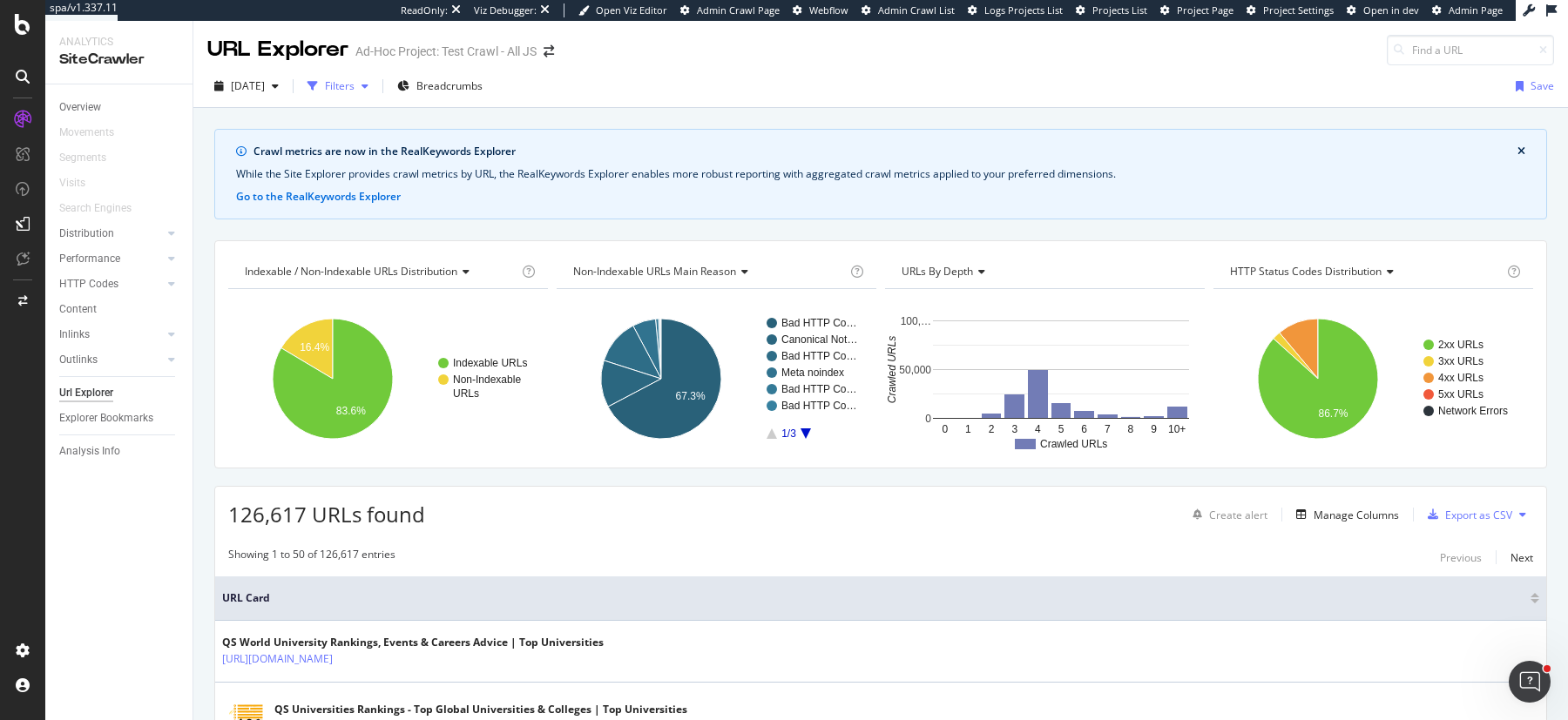
click at [376, 93] on div "Filters" at bounding box center [337, 86] width 75 height 27
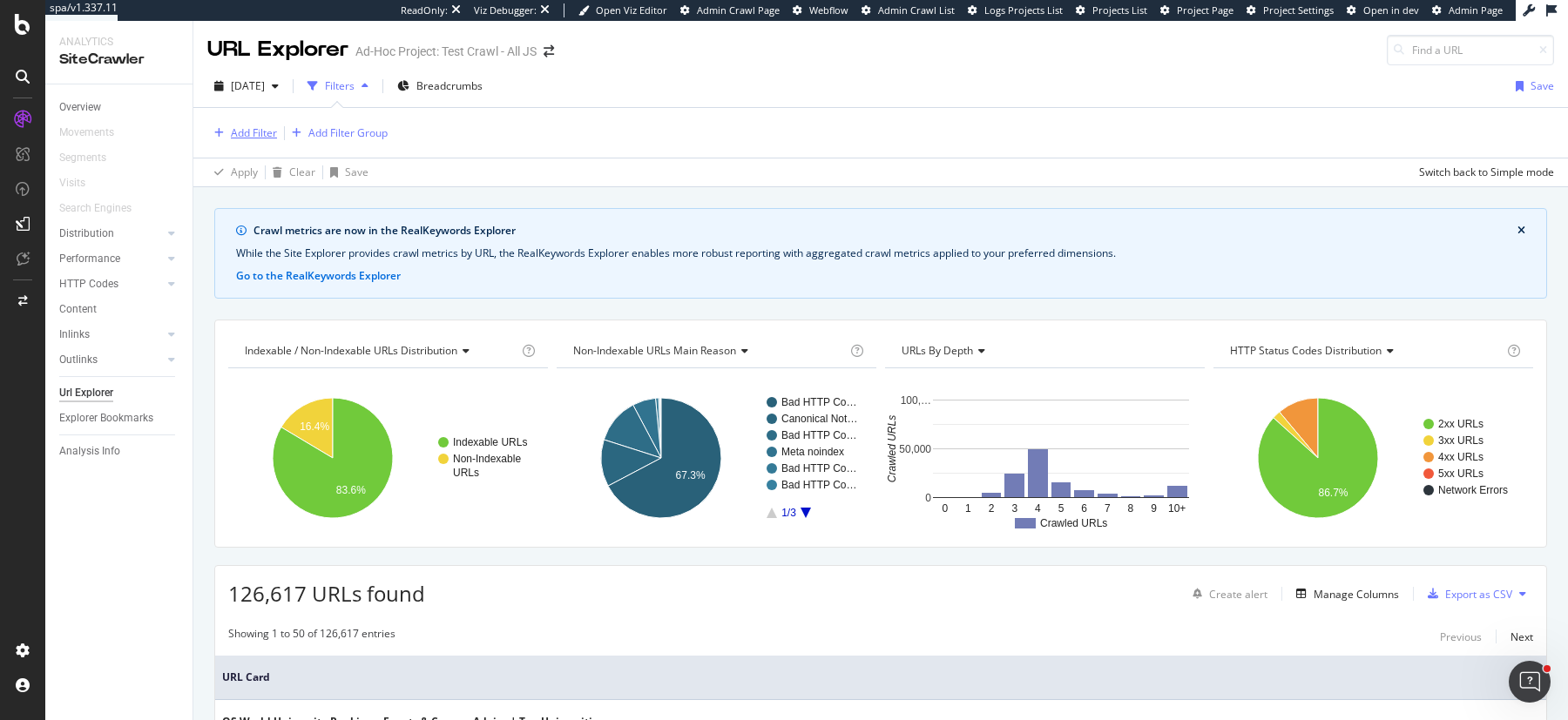
click at [250, 131] on div "Add Filter" at bounding box center [254, 133] width 46 height 15
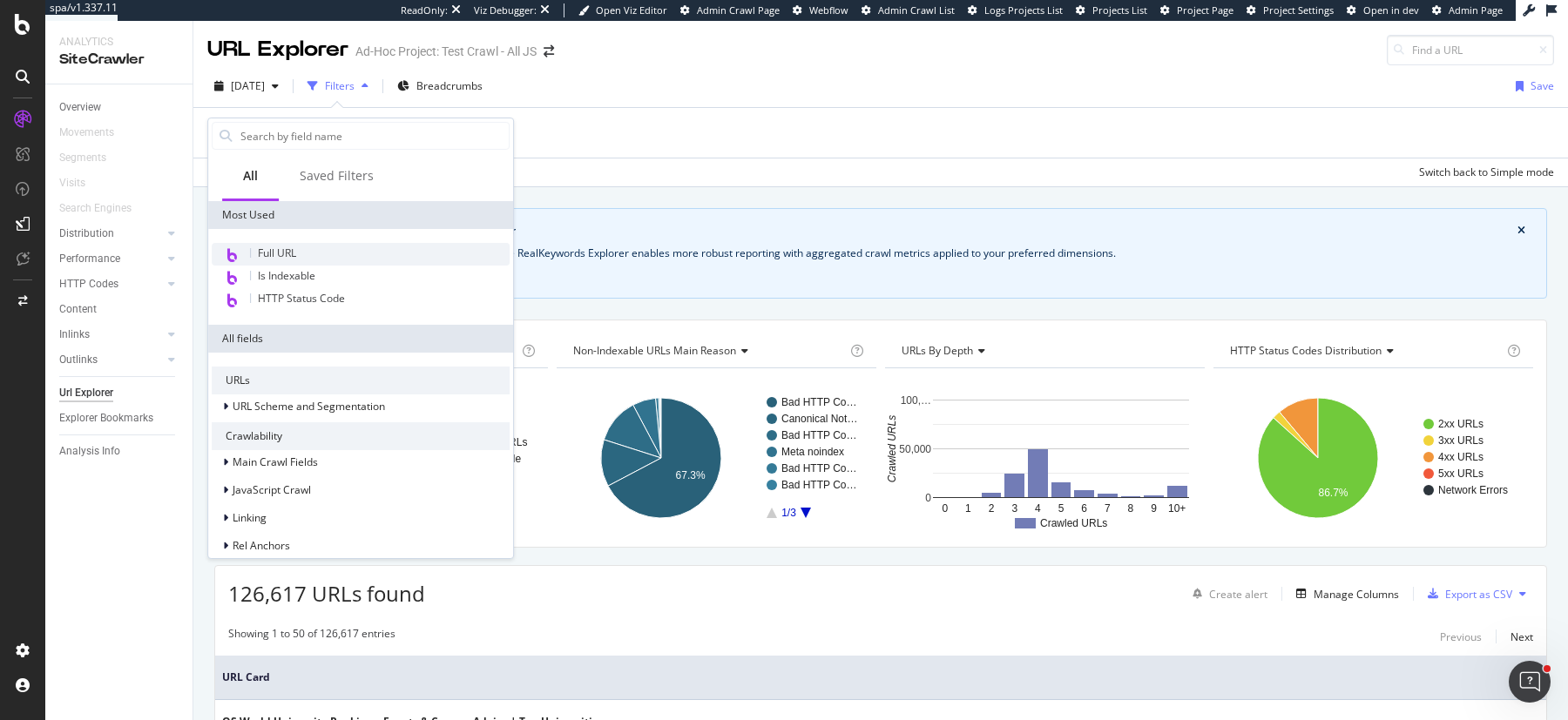
click at [250, 249] on div at bounding box center [250, 253] width 1 height 10
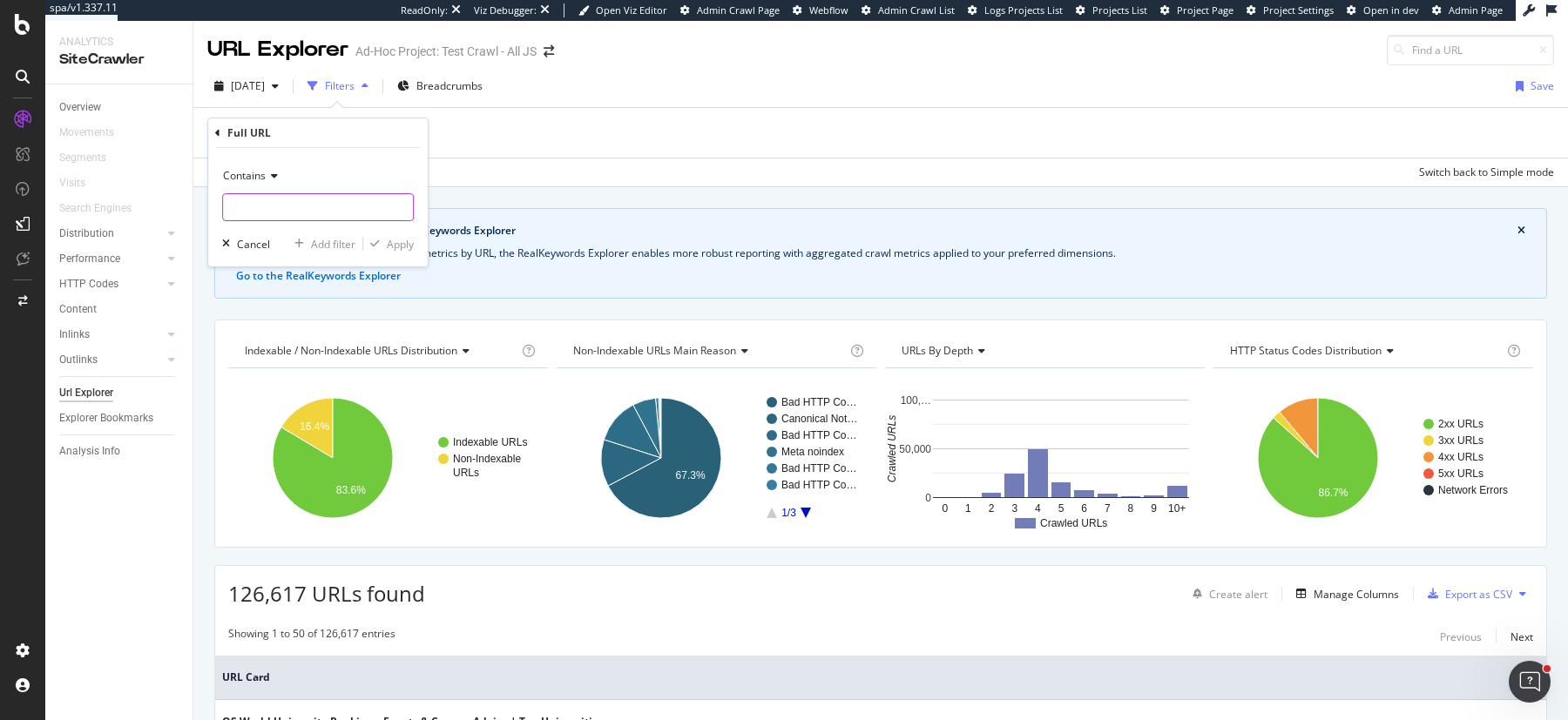
click at [311, 204] on input "text" at bounding box center [318, 208] width 190 height 28
paste input "[URL][DOMAIN_NAME]"
type input "[URL][DOMAIN_NAME]"
click at [386, 245] on div "button" at bounding box center [375, 244] width 24 height 11
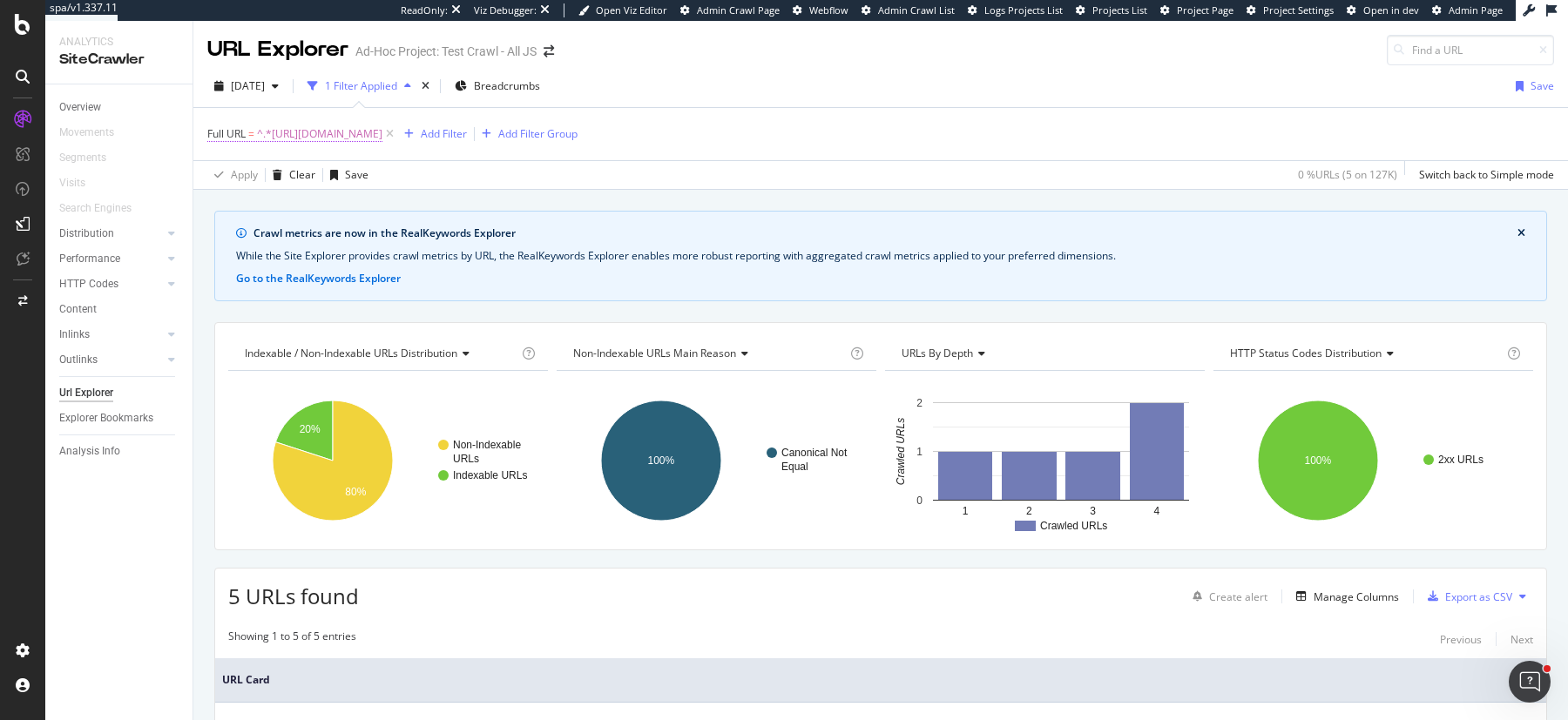
click at [383, 126] on span "^.*[URL][DOMAIN_NAME]" at bounding box center [320, 134] width 126 height 25
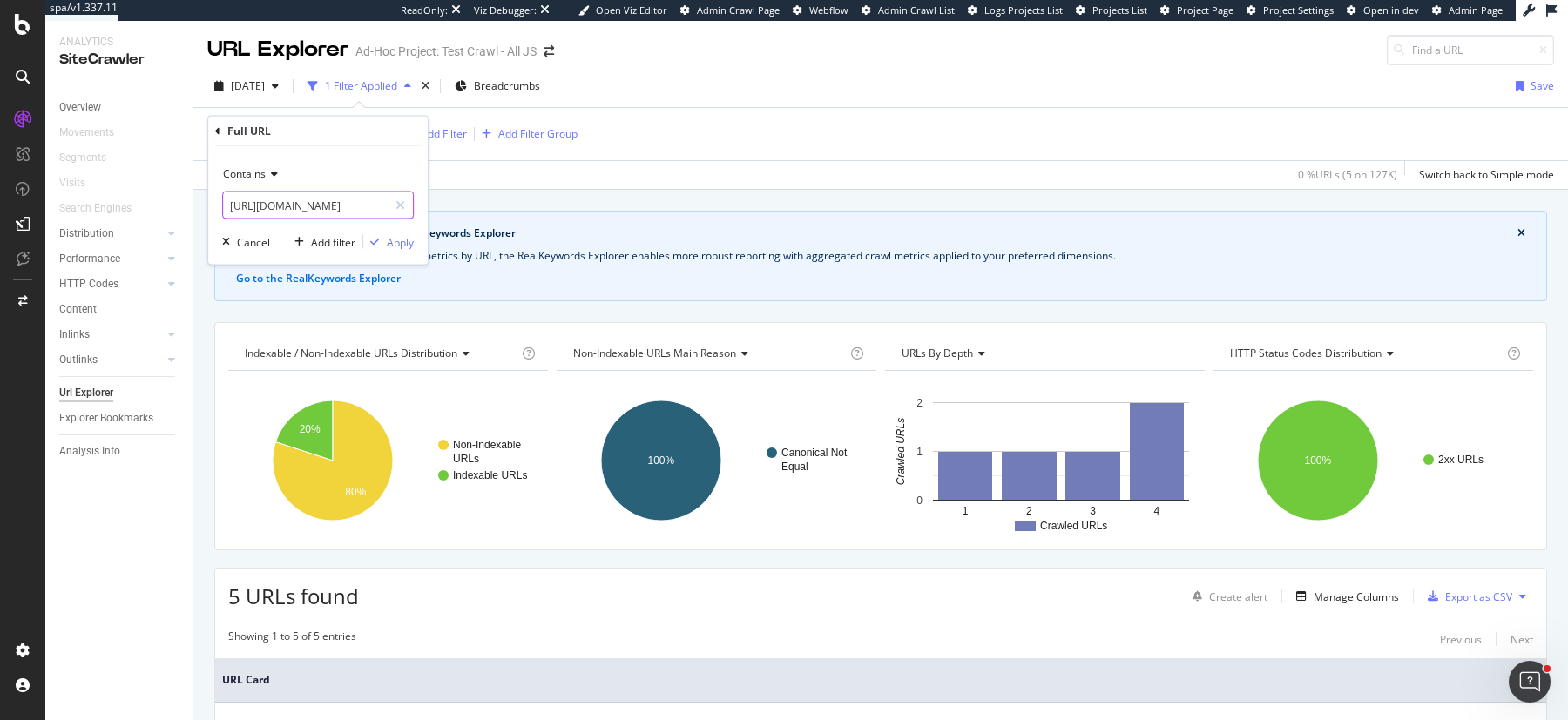
click at [334, 198] on input "[URL][DOMAIN_NAME]" at bounding box center [305, 206] width 164 height 28
paste input "?QL_QS"
type input "?QL_QS"
click at [401, 239] on div "Apply" at bounding box center [399, 241] width 27 height 15
